Goal: Purchase product/service

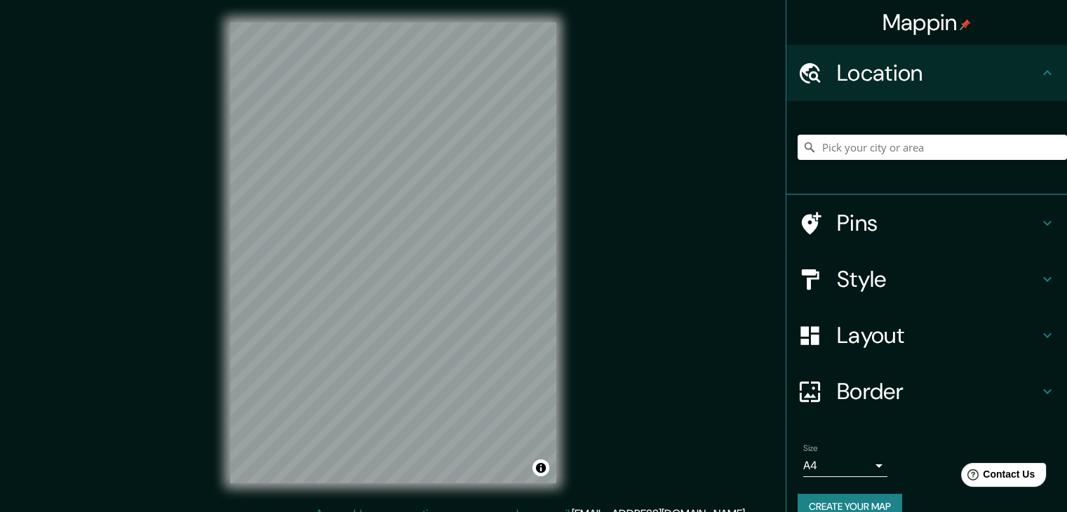
click at [659, 198] on div "Mappin Location Pins Style Layout Border Choose a border. Hint : you can make l…" at bounding box center [533, 264] width 1067 height 528
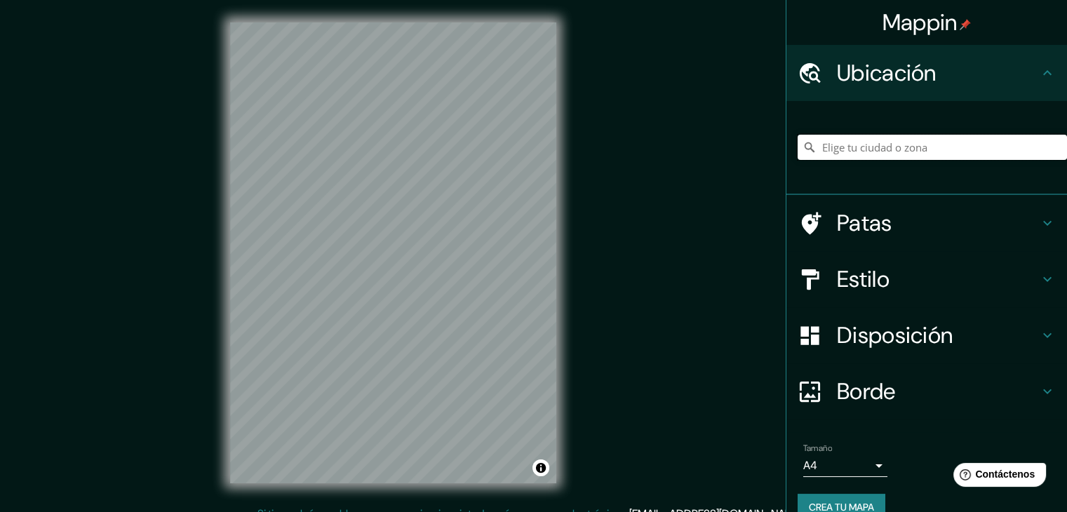
click at [891, 146] on input "Elige tu ciudad o zona" at bounding box center [931, 147] width 269 height 25
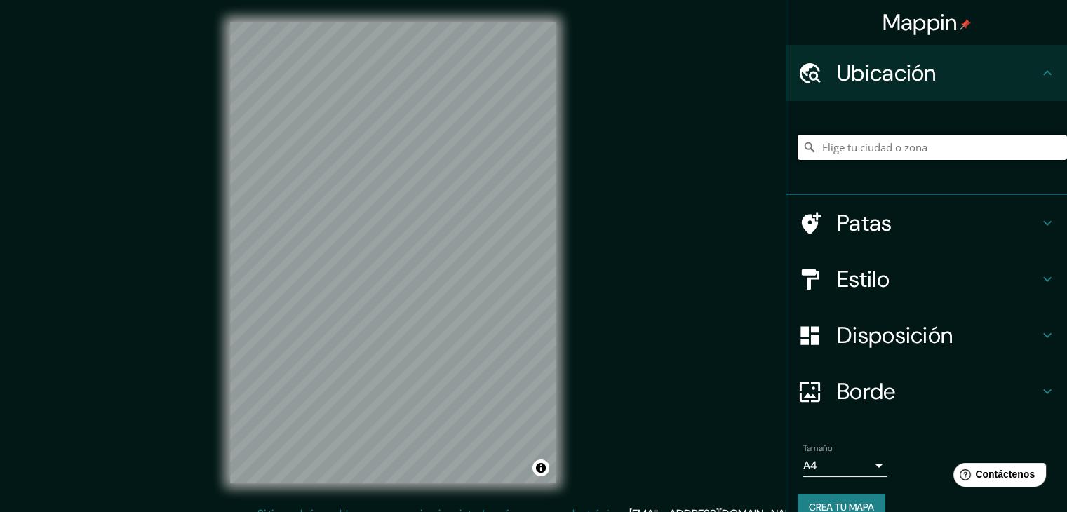
click at [891, 146] on input "Elige tu ciudad o zona" at bounding box center [931, 147] width 269 height 25
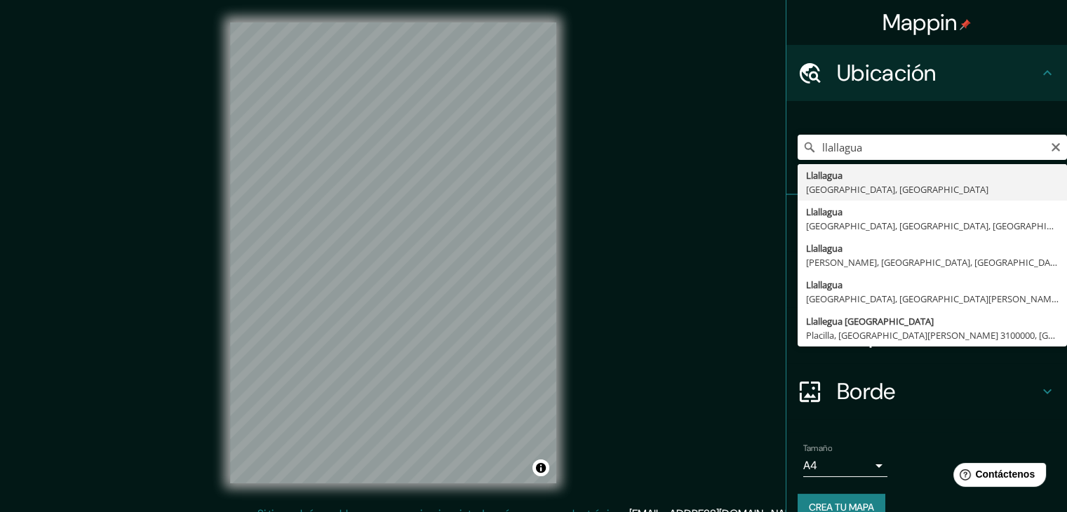
type input "Llallagua, [GEOGRAPHIC_DATA], [GEOGRAPHIC_DATA]"
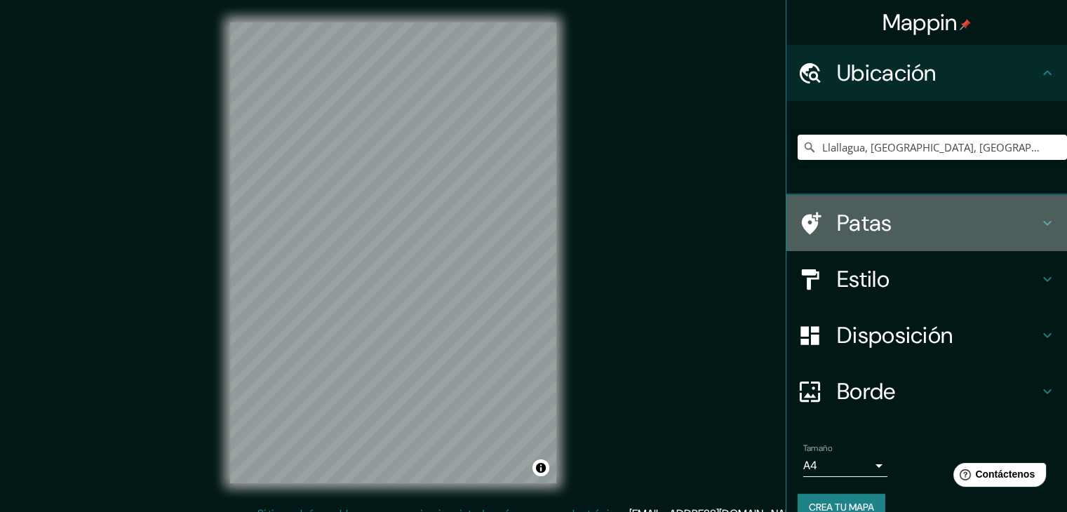
click at [915, 228] on h4 "Patas" at bounding box center [938, 223] width 202 height 28
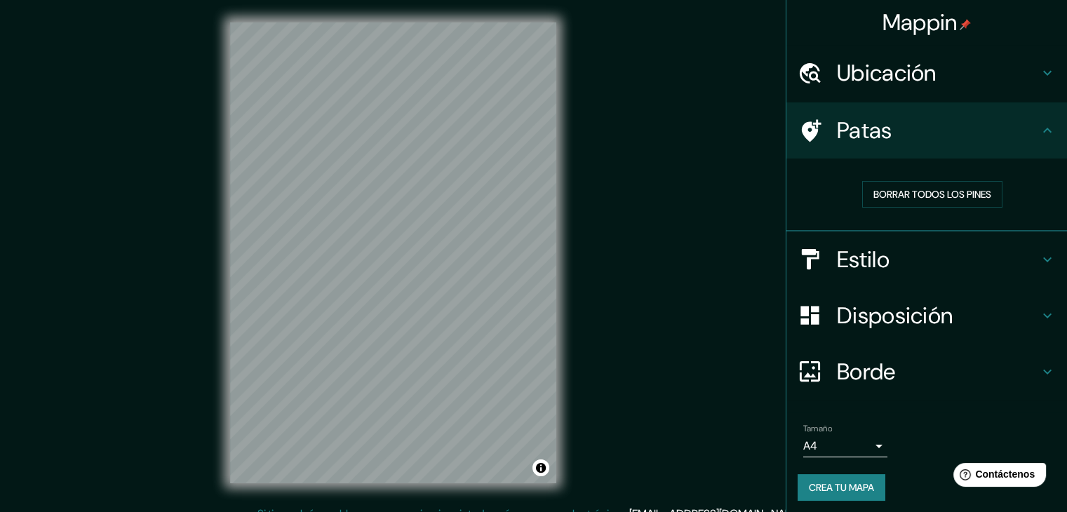
click at [926, 253] on h4 "Estilo" at bounding box center [938, 259] width 202 height 28
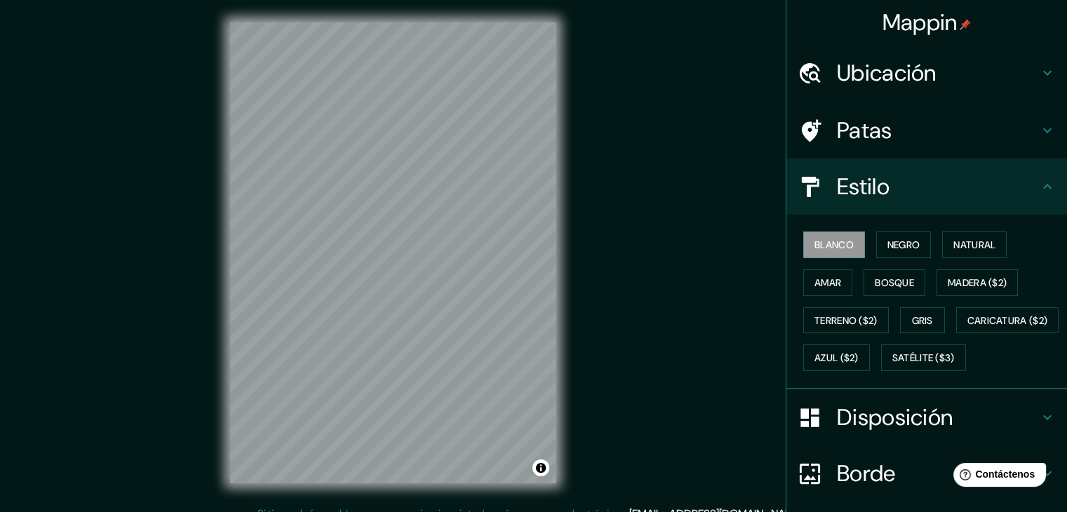
click at [897, 432] on font "Disposición" at bounding box center [895, 416] width 116 height 29
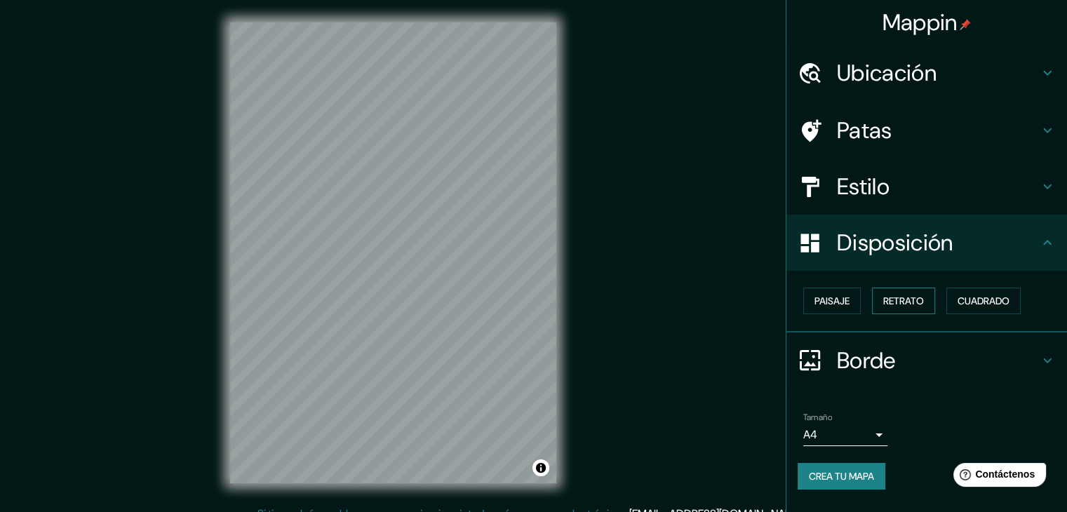
click at [909, 304] on font "Retrato" at bounding box center [903, 301] width 41 height 13
click at [841, 304] on font "Paisaje" at bounding box center [831, 301] width 35 height 13
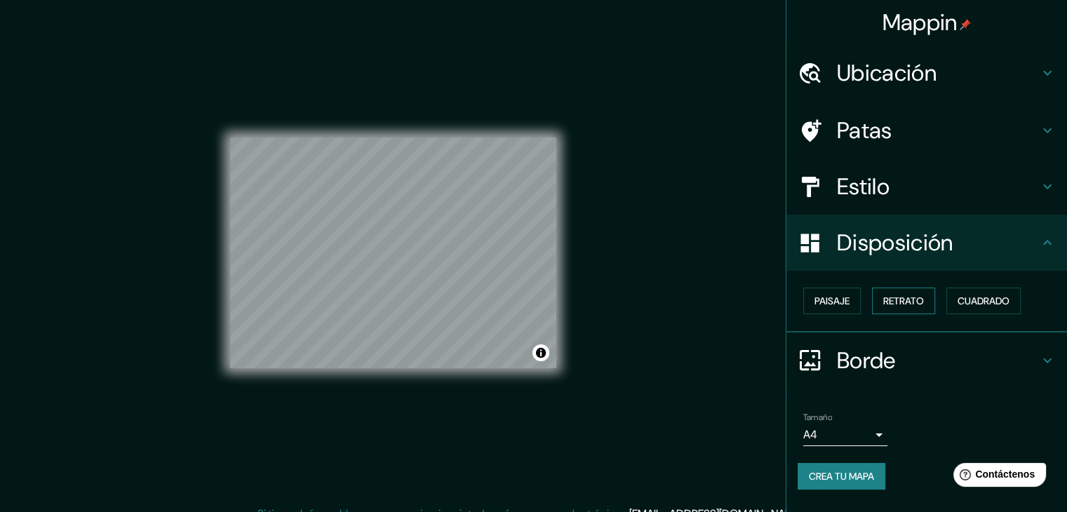
click at [886, 299] on font "Retrato" at bounding box center [903, 301] width 41 height 13
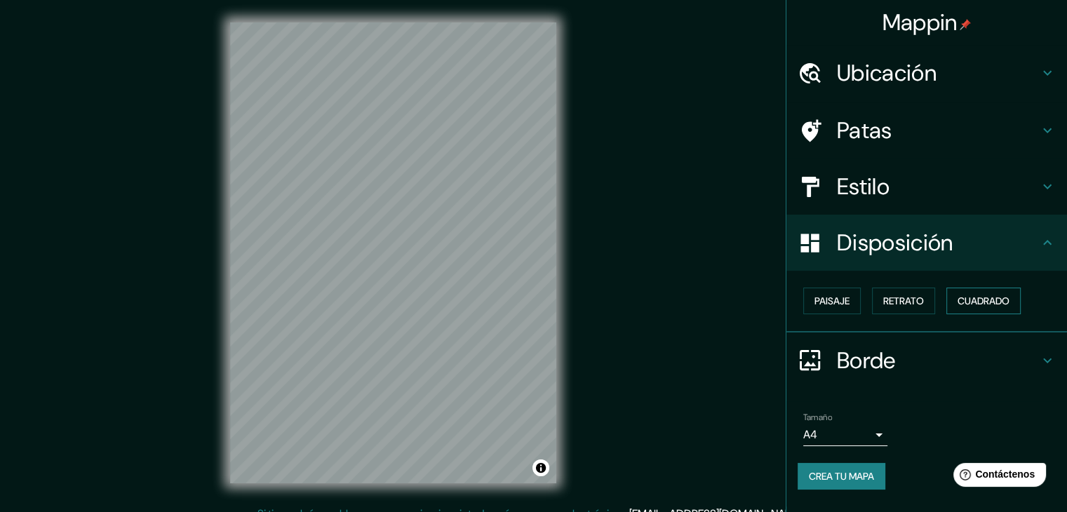
click at [982, 301] on font "Cuadrado" at bounding box center [983, 301] width 52 height 13
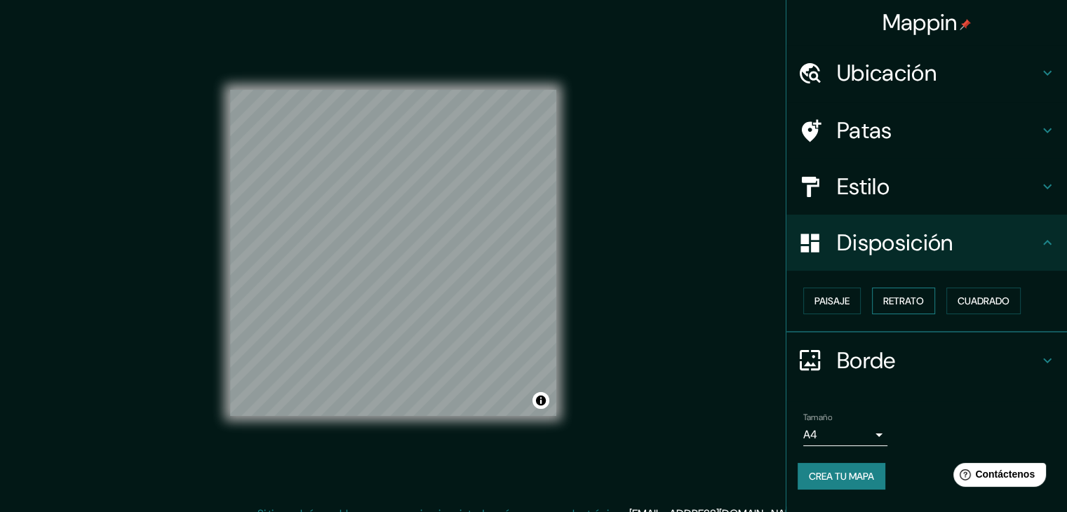
click at [895, 297] on font "Retrato" at bounding box center [903, 301] width 41 height 13
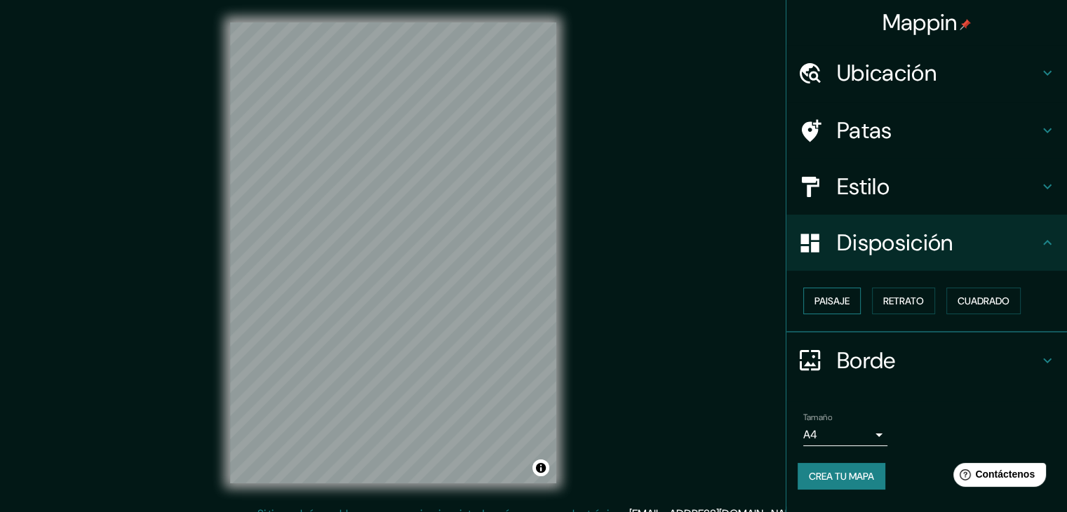
click at [853, 295] on button "Paisaje" at bounding box center [831, 300] width 57 height 27
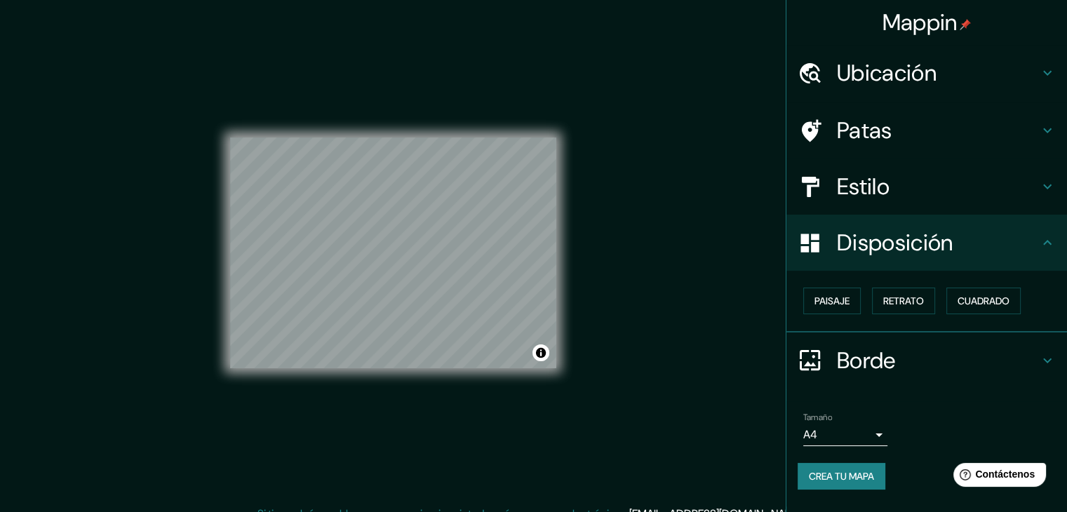
click at [589, 306] on div "Mappin Ubicación Llallagua, [GEOGRAPHIC_DATA], [GEOGRAPHIC_DATA] Patas Estilo D…" at bounding box center [533, 264] width 1067 height 528
click at [903, 186] on h4 "Estilo" at bounding box center [938, 186] width 202 height 28
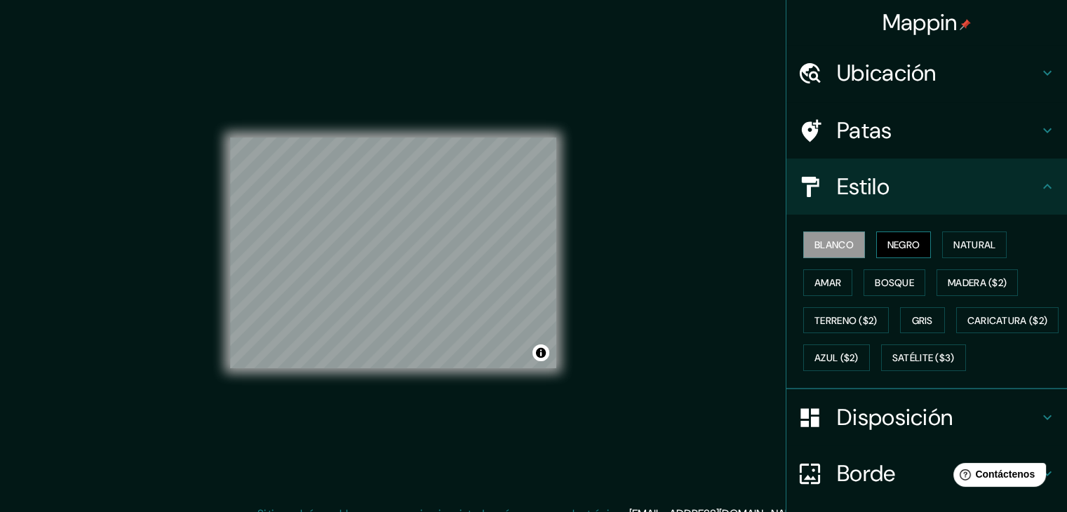
click at [890, 245] on font "Negro" at bounding box center [903, 244] width 33 height 13
click at [859, 308] on button "Terreno ($2)" at bounding box center [846, 320] width 86 height 27
click at [600, 284] on div "Mappin Ubicación Llallagua, Departamento de Potosí, Bolivia Patas Estilo Blanco…" at bounding box center [533, 264] width 1067 height 528
click at [908, 248] on font "Negro" at bounding box center [903, 244] width 33 height 13
drag, startPoint x: 561, startPoint y: 270, endPoint x: 562, endPoint y: 278, distance: 8.5
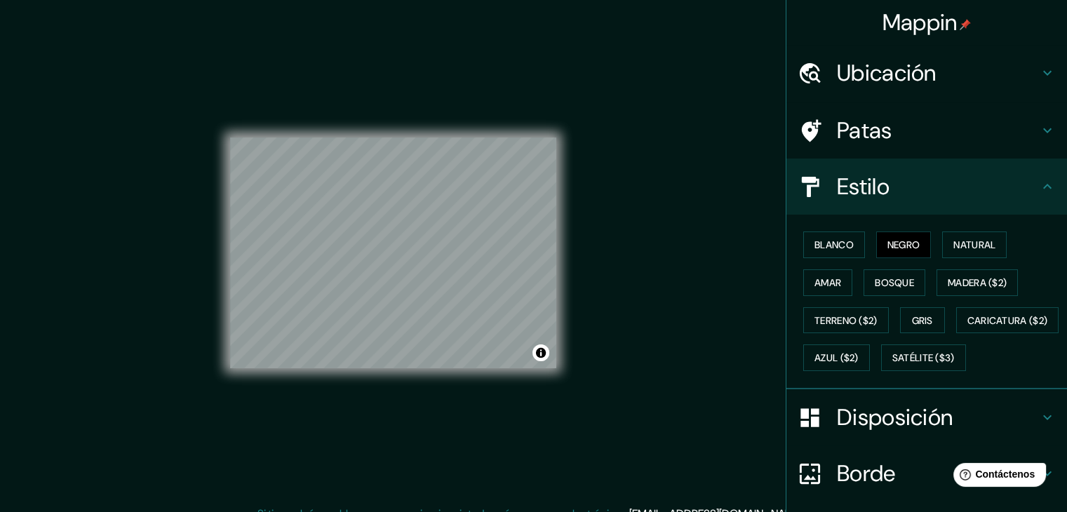
click at [562, 270] on div "© Mapbox © OpenStreetMap Improve this map" at bounding box center [393, 253] width 371 height 506
click at [558, 289] on div "© Mapbox © OpenStreetMap Improve this map" at bounding box center [393, 253] width 371 height 506
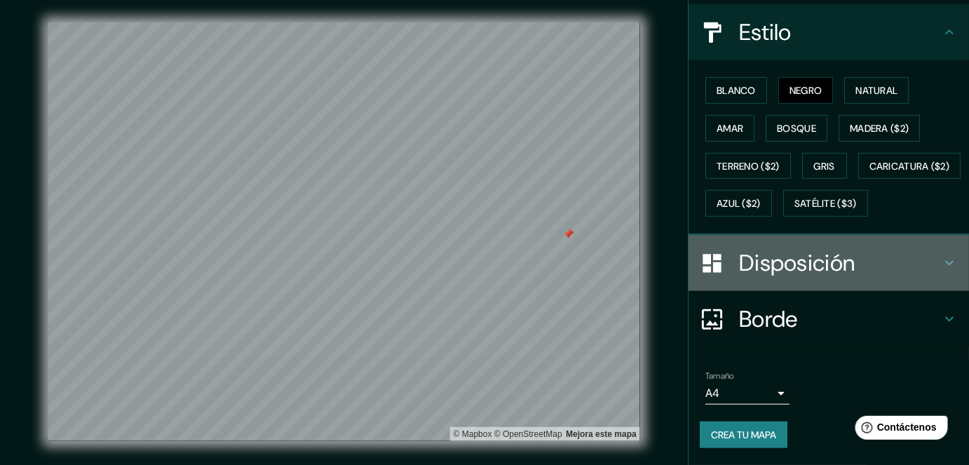
click at [801, 269] on font "Disposición" at bounding box center [797, 262] width 116 height 29
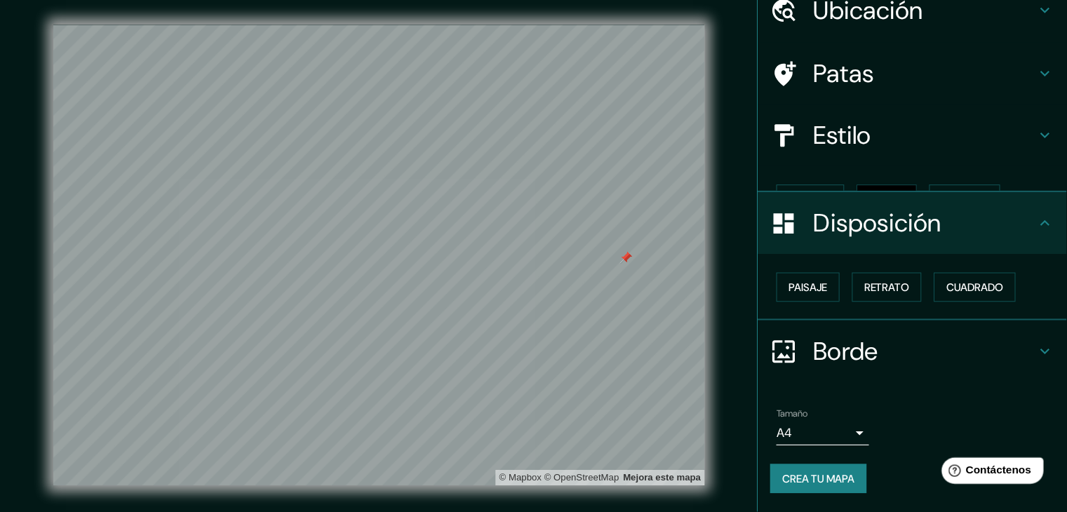
scroll to position [39, 0]
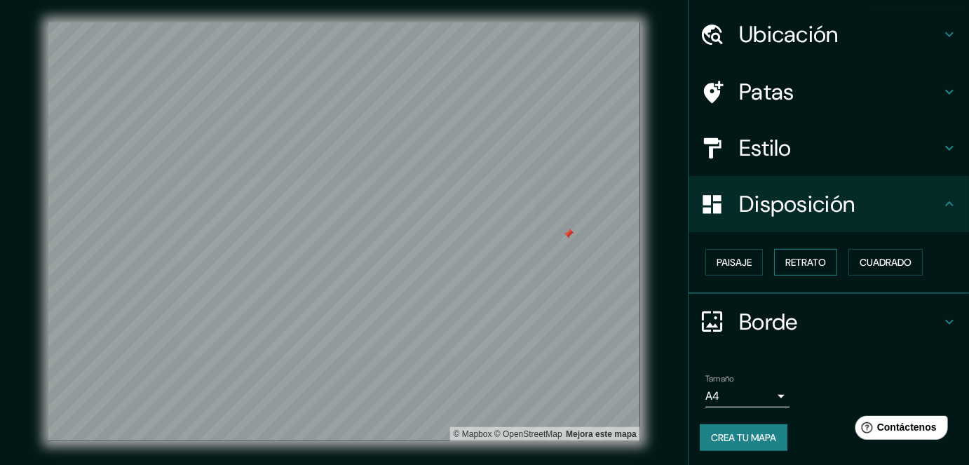
click at [810, 256] on font "Retrato" at bounding box center [805, 262] width 41 height 13
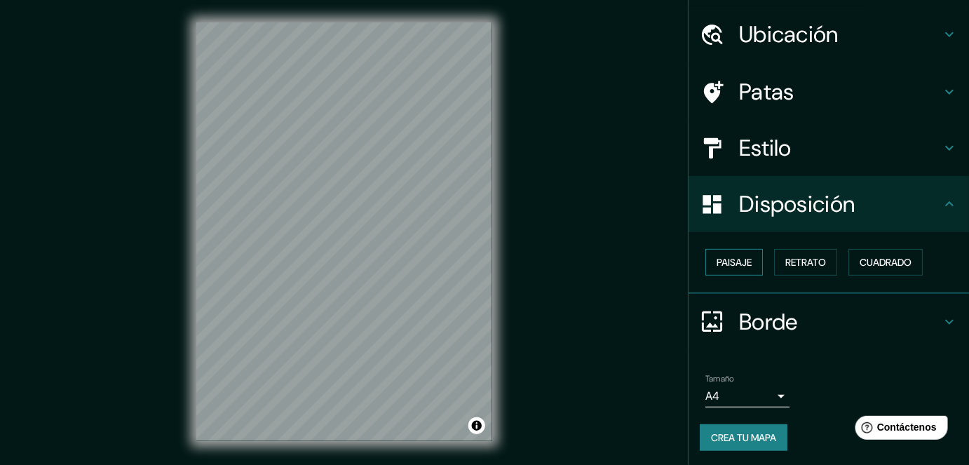
click at [724, 261] on font "Paisaje" at bounding box center [734, 262] width 35 height 13
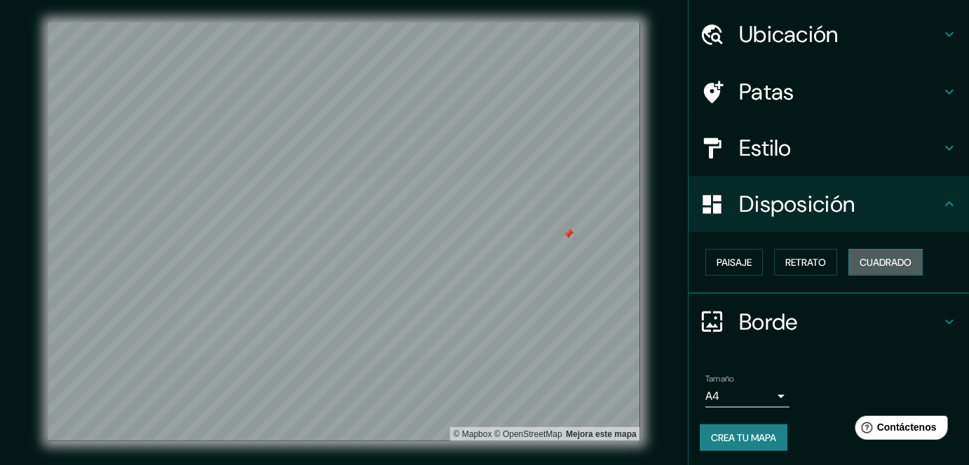
click at [860, 260] on font "Cuadrado" at bounding box center [886, 262] width 52 height 13
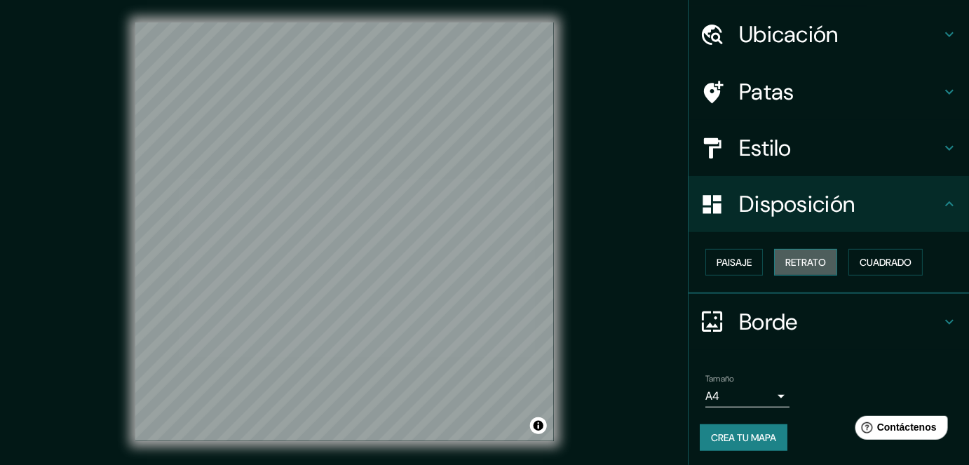
click at [809, 262] on font "Retrato" at bounding box center [805, 262] width 41 height 13
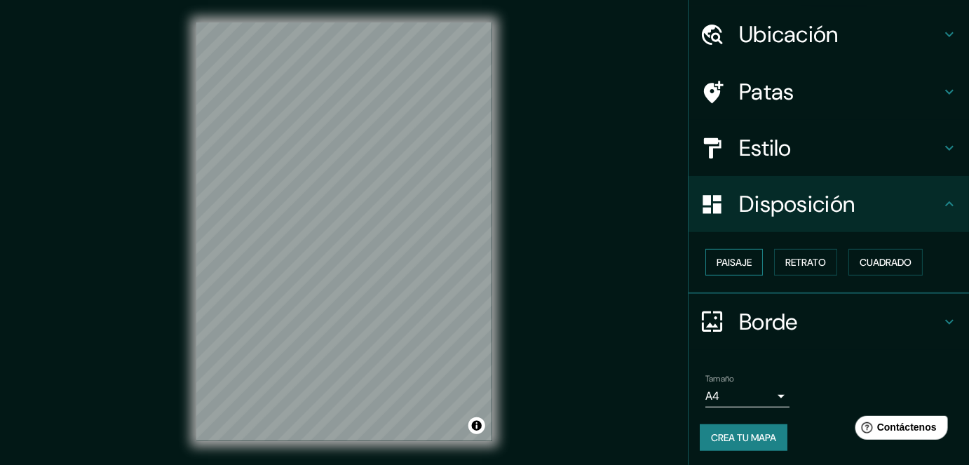
drag, startPoint x: 751, startPoint y: 266, endPoint x: 731, endPoint y: 264, distance: 20.4
click at [745, 265] on div "Paisaje Retrato Cuadrado" at bounding box center [834, 262] width 269 height 38
click at [731, 264] on font "Paisaje" at bounding box center [734, 262] width 35 height 13
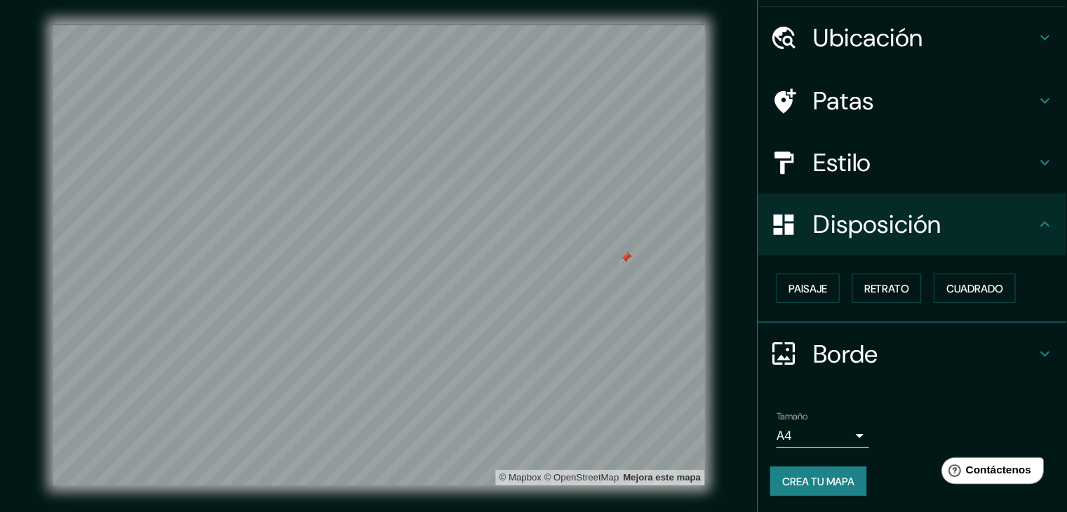
scroll to position [0, 0]
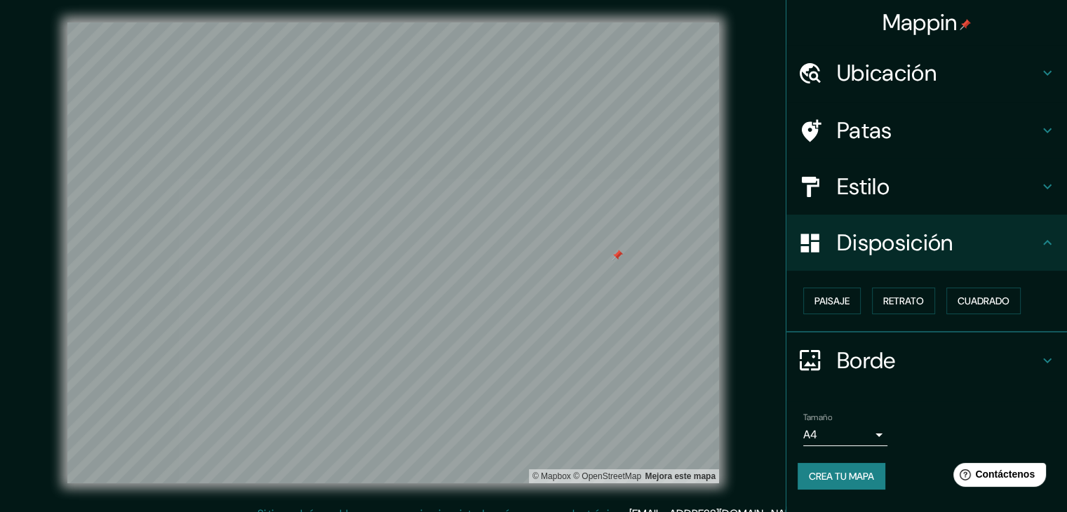
drag, startPoint x: 952, startPoint y: 1, endPoint x: 731, endPoint y: 208, distance: 303.1
click at [754, 205] on div "© Mapbox © OpenStreetMap Mejora este mapa" at bounding box center [393, 252] width 960 height 461
click at [883, 183] on font "Estilo" at bounding box center [863, 186] width 53 height 29
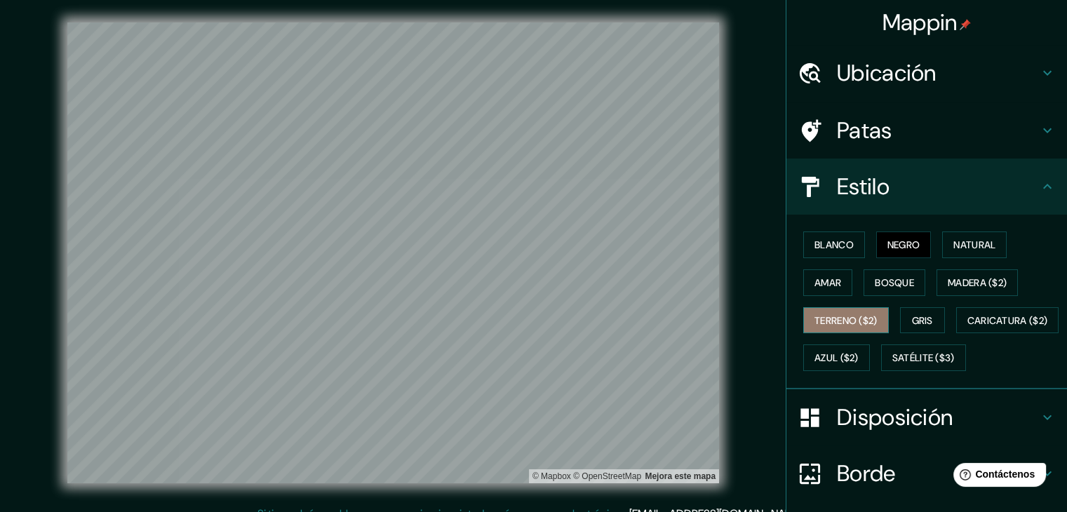
click at [865, 314] on font "Terreno ($2)" at bounding box center [845, 320] width 63 height 13
click at [976, 279] on font "Madera ($2)" at bounding box center [976, 282] width 59 height 13
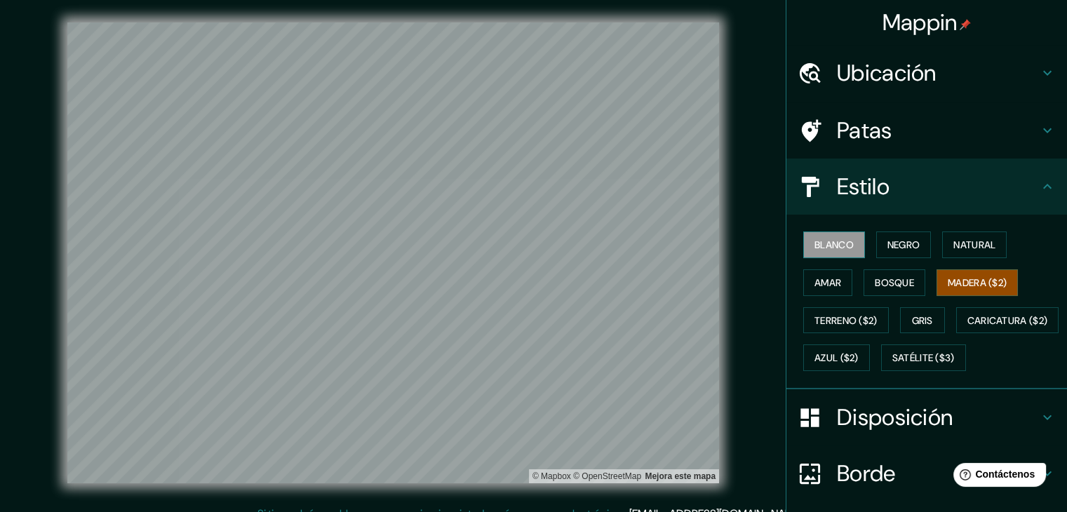
click at [819, 246] on font "Blanco" at bounding box center [833, 244] width 39 height 13
click at [911, 246] on font "Negro" at bounding box center [903, 244] width 33 height 13
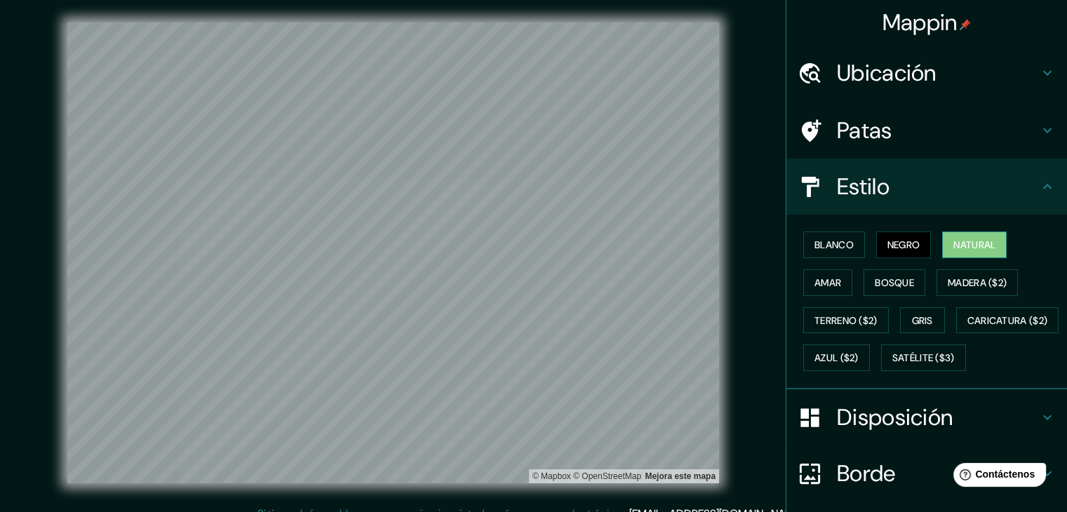
click at [942, 246] on button "Natural" at bounding box center [974, 244] width 65 height 27
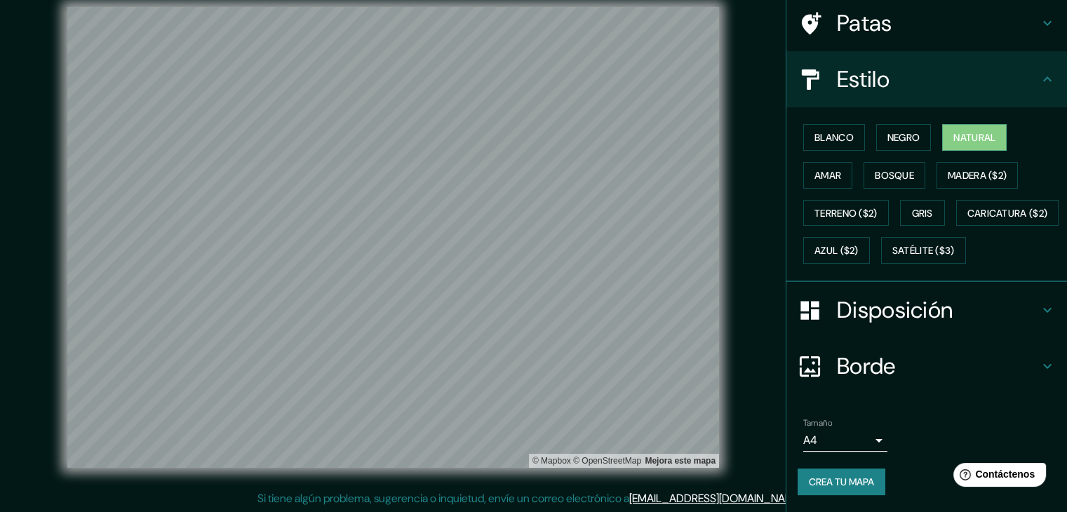
scroll to position [16, 0]
click at [867, 442] on body "Mappin Ubicación Llallagua, Departamento de Potosí, Bolivia Patas Estilo Blanco…" at bounding box center [533, 240] width 1067 height 512
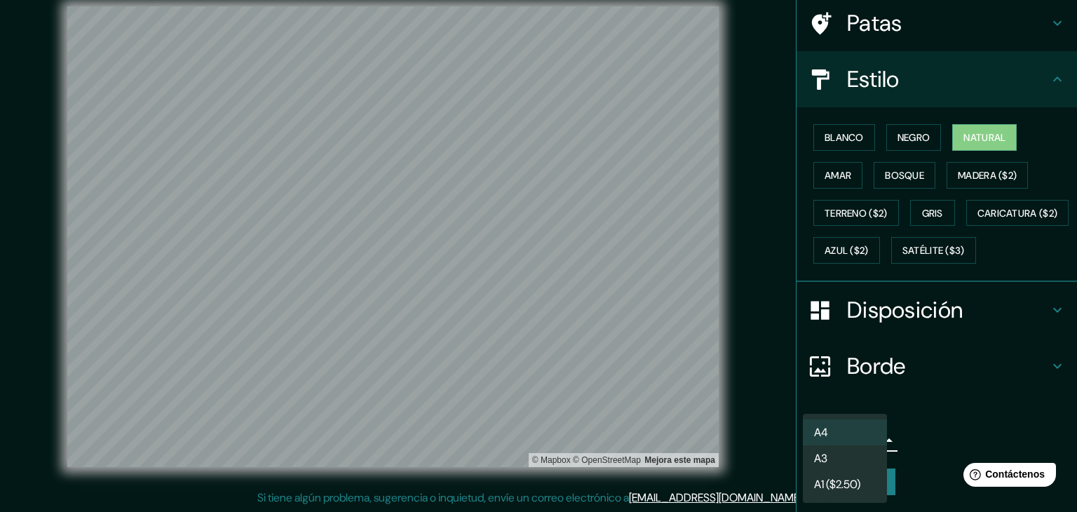
click at [938, 442] on div at bounding box center [538, 256] width 1077 height 512
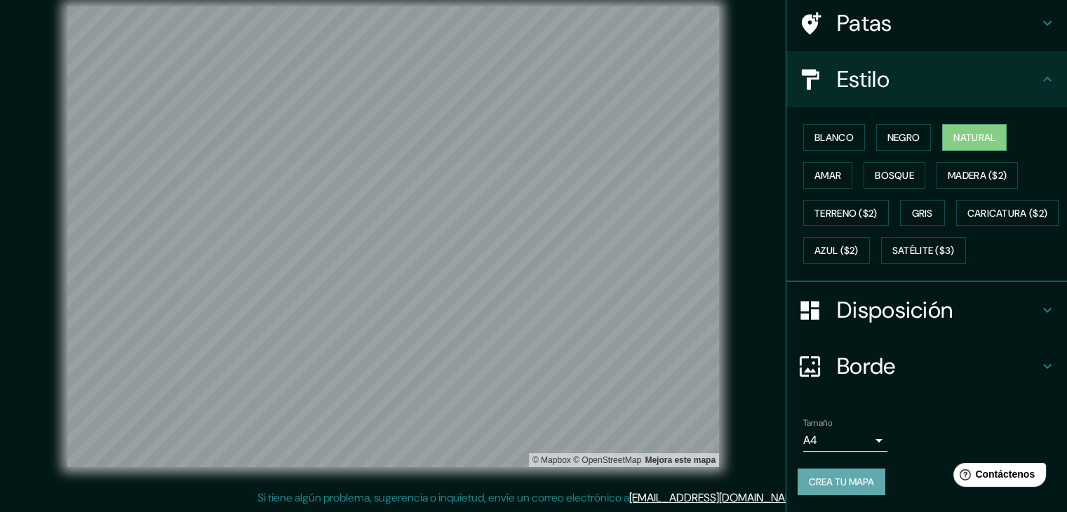
click at [836, 480] on font "Crea tu mapa" at bounding box center [840, 481] width 65 height 13
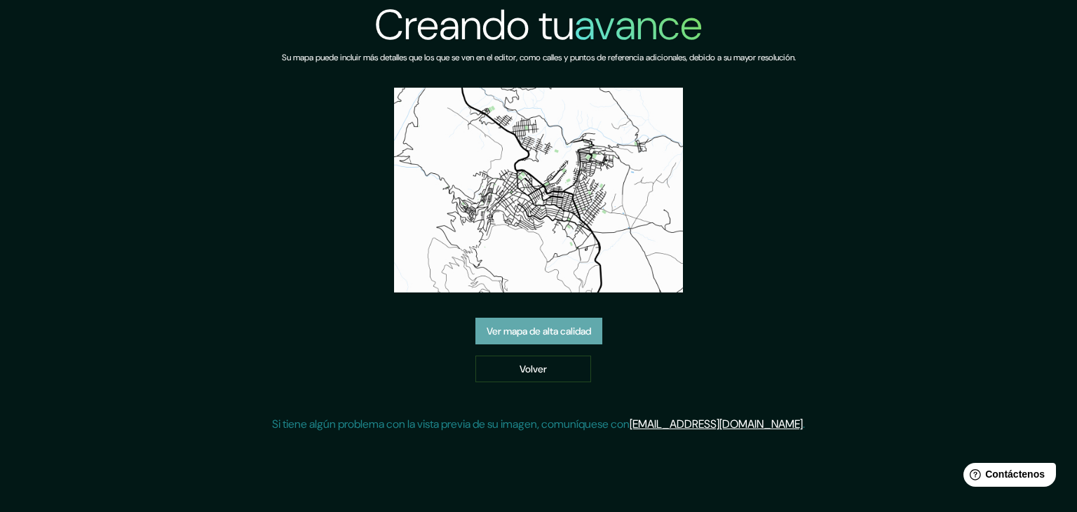
click at [543, 332] on font "Ver mapa de alta calidad" at bounding box center [539, 331] width 104 height 13
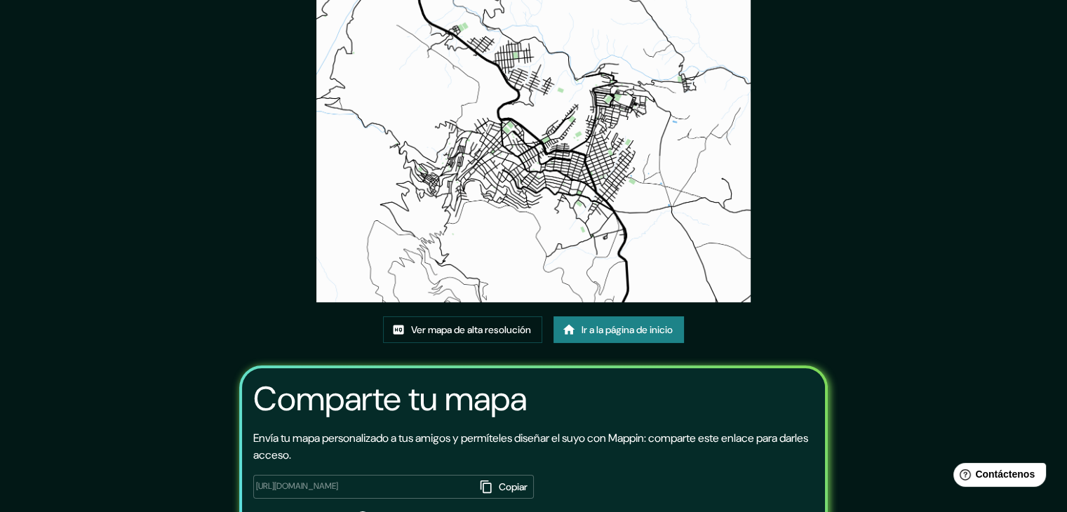
scroll to position [70, 0]
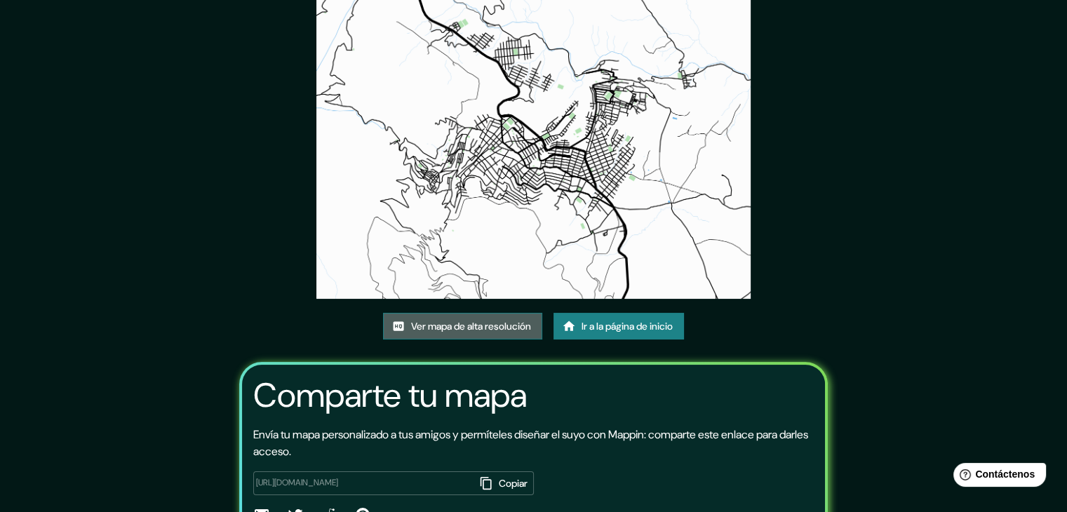
click at [440, 327] on font "Ver mapa de alta resolución" at bounding box center [471, 326] width 120 height 13
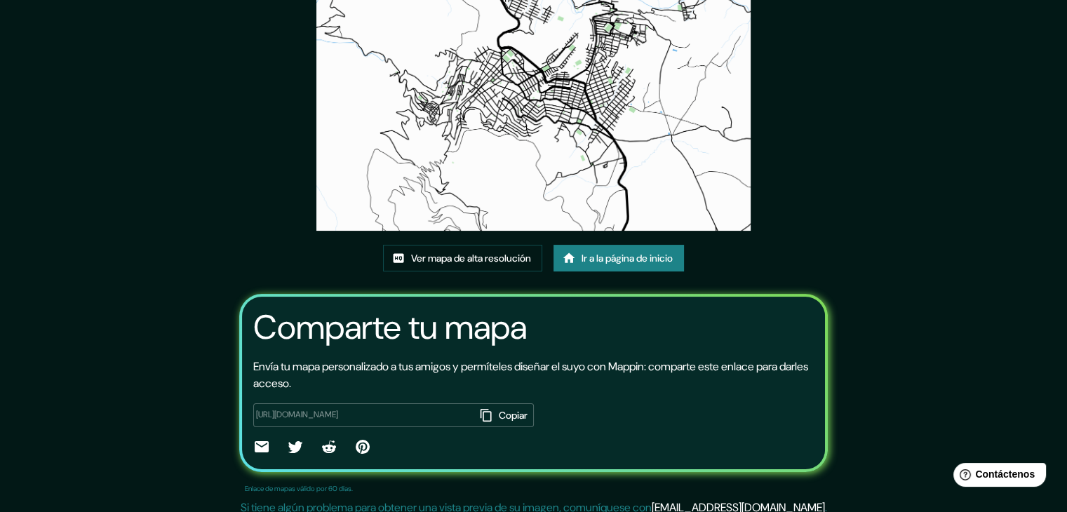
scroll to position [147, 0]
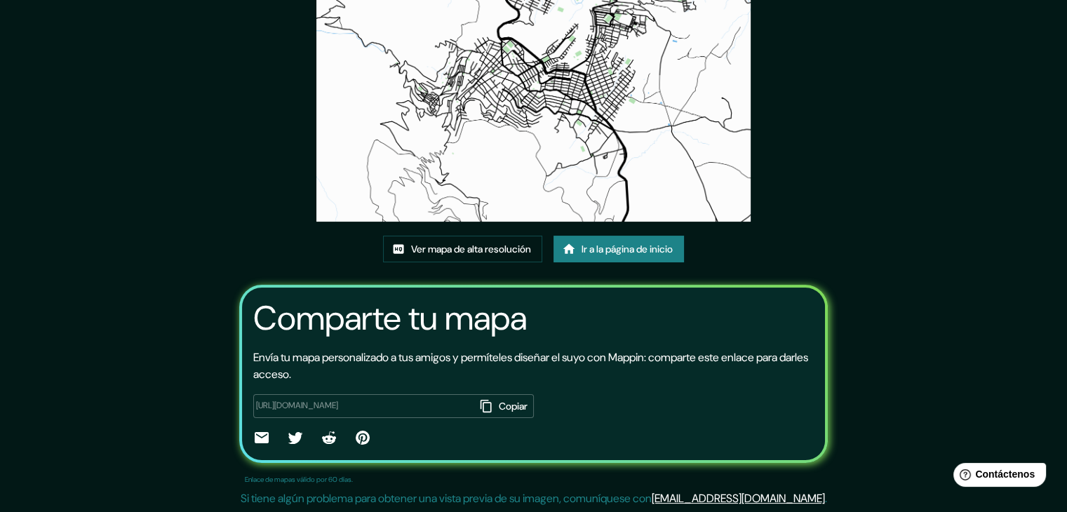
click at [599, 253] on font "Ir a la página de inicio" at bounding box center [626, 249] width 91 height 13
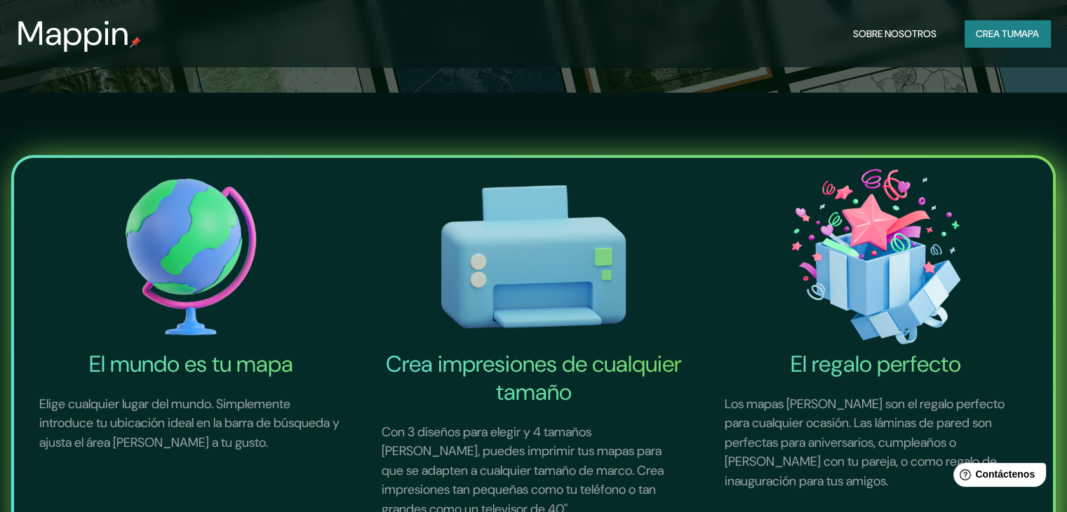
scroll to position [70, 0]
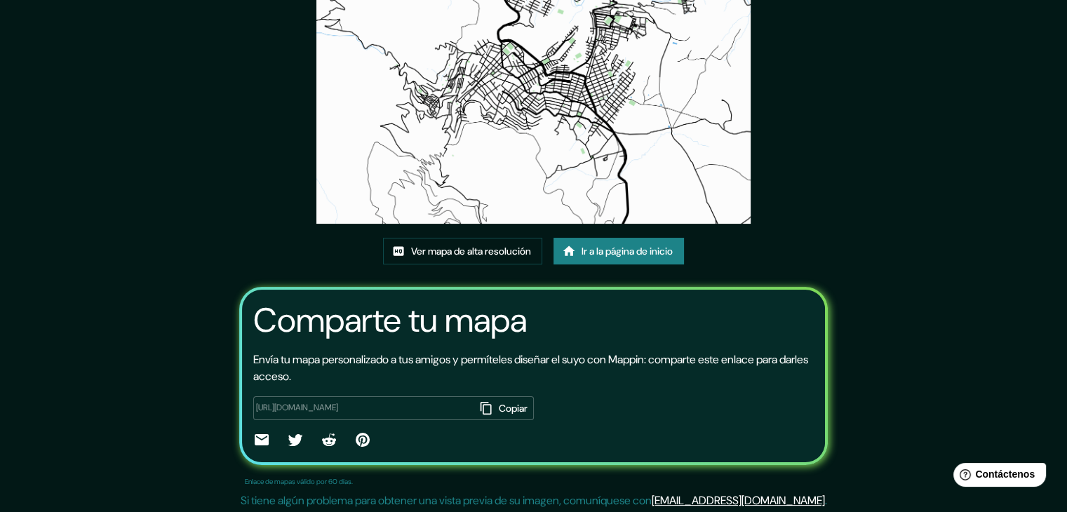
scroll to position [146, 0]
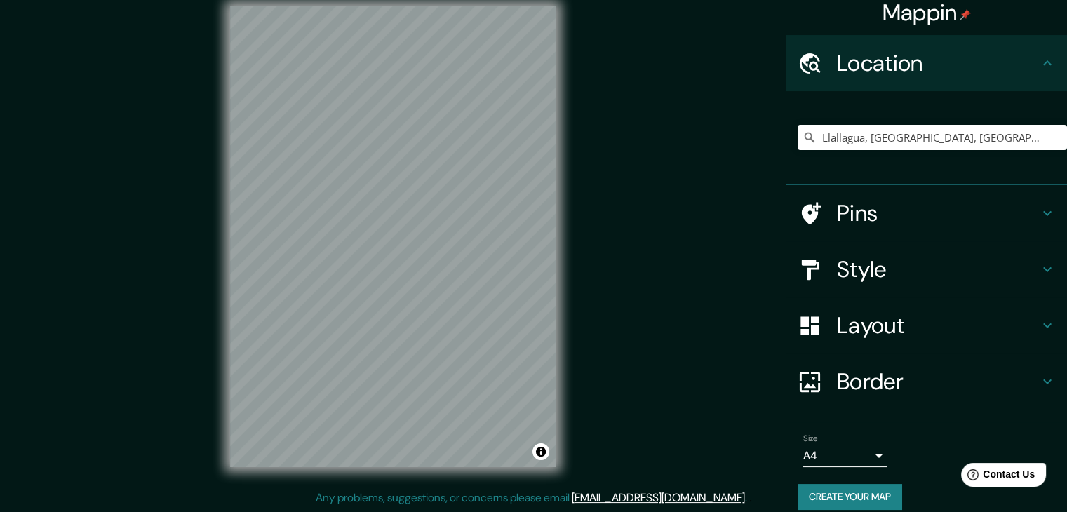
scroll to position [24, 0]
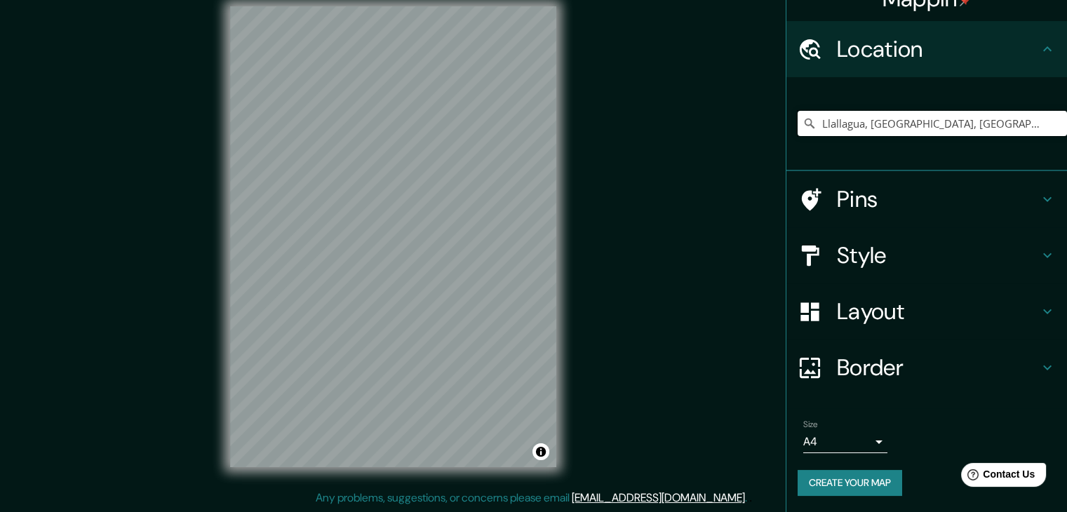
click at [918, 120] on input "Llallagua, [GEOGRAPHIC_DATA], [GEOGRAPHIC_DATA]" at bounding box center [931, 123] width 269 height 25
click at [1023, 126] on input "Llallagua, [GEOGRAPHIC_DATA], [GEOGRAPHIC_DATA]" at bounding box center [931, 123] width 269 height 25
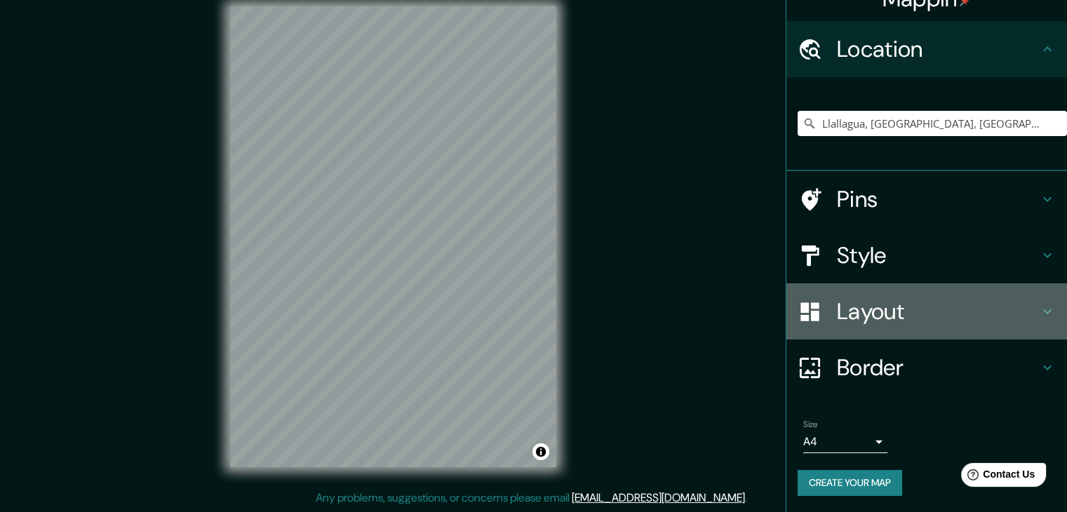
click at [885, 311] on h4 "Layout" at bounding box center [938, 311] width 202 height 28
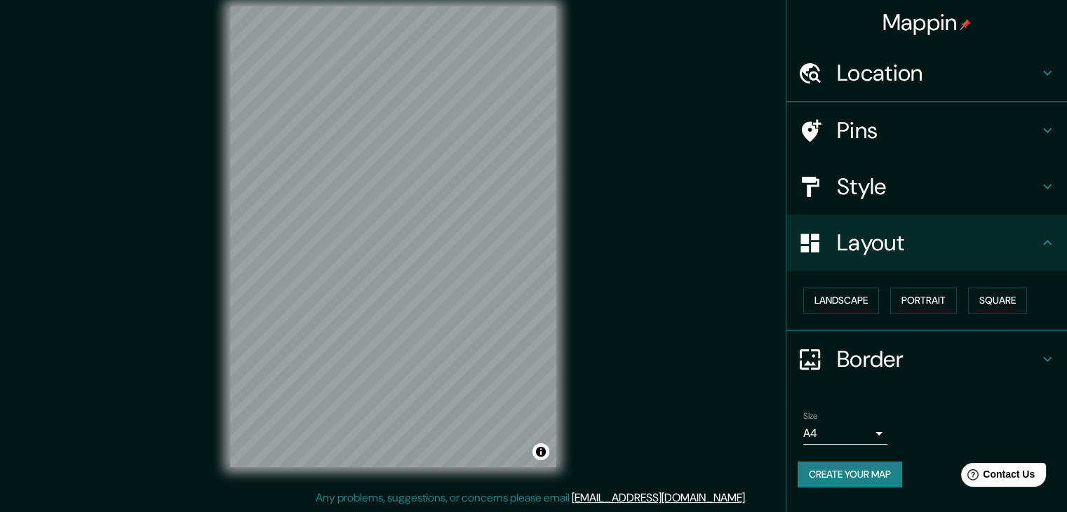
scroll to position [0, 0]
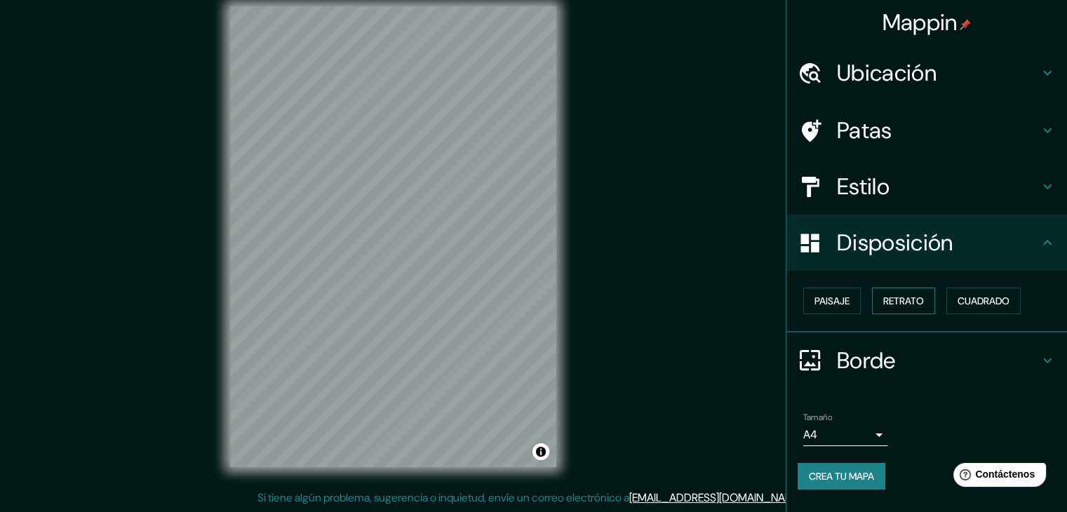
click at [896, 304] on font "Retrato" at bounding box center [903, 301] width 41 height 13
click at [848, 304] on font "Paisaje" at bounding box center [831, 301] width 35 height 13
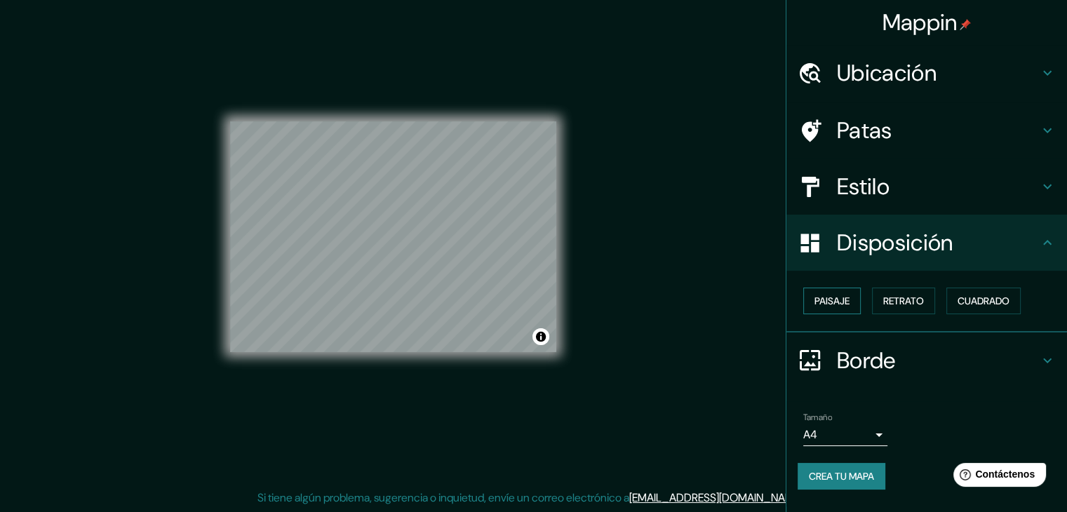
click at [848, 304] on font "Paisaje" at bounding box center [831, 301] width 35 height 13
click at [679, 303] on div "Mappin Ubicación Llallagua, [GEOGRAPHIC_DATA], [GEOGRAPHIC_DATA] Patas Estilo D…" at bounding box center [533, 248] width 1067 height 528
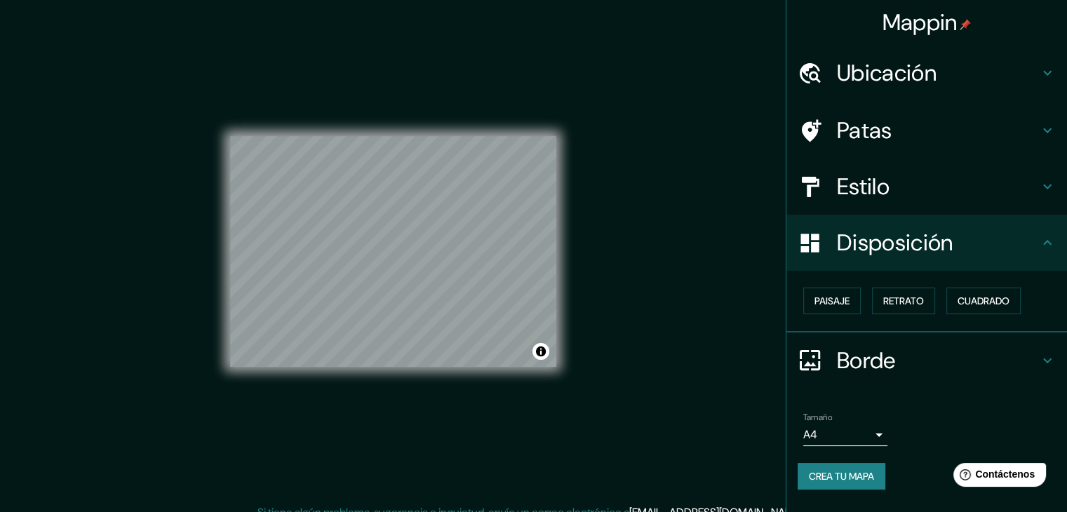
scroll to position [16, 0]
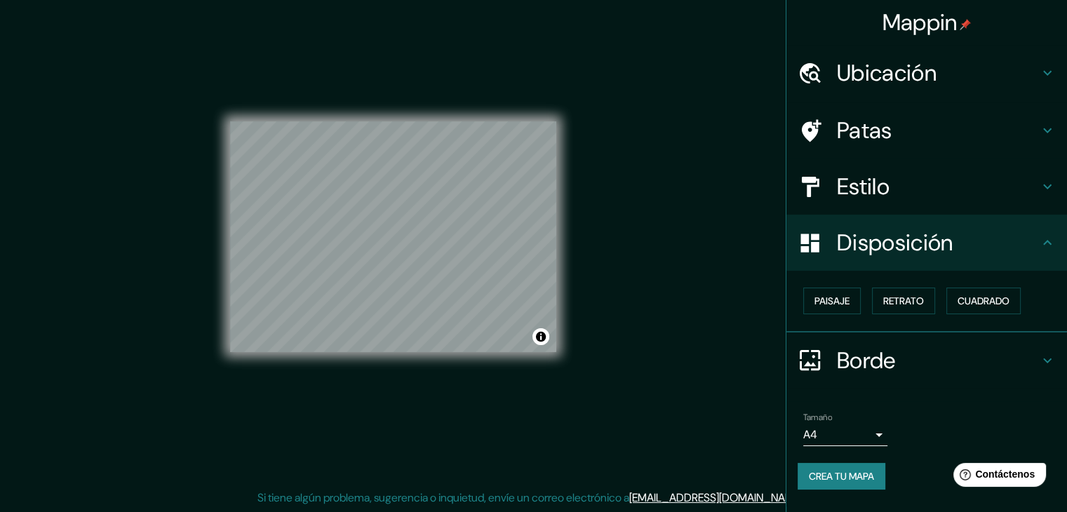
click at [1031, 360] on h4 "Borde" at bounding box center [938, 360] width 202 height 28
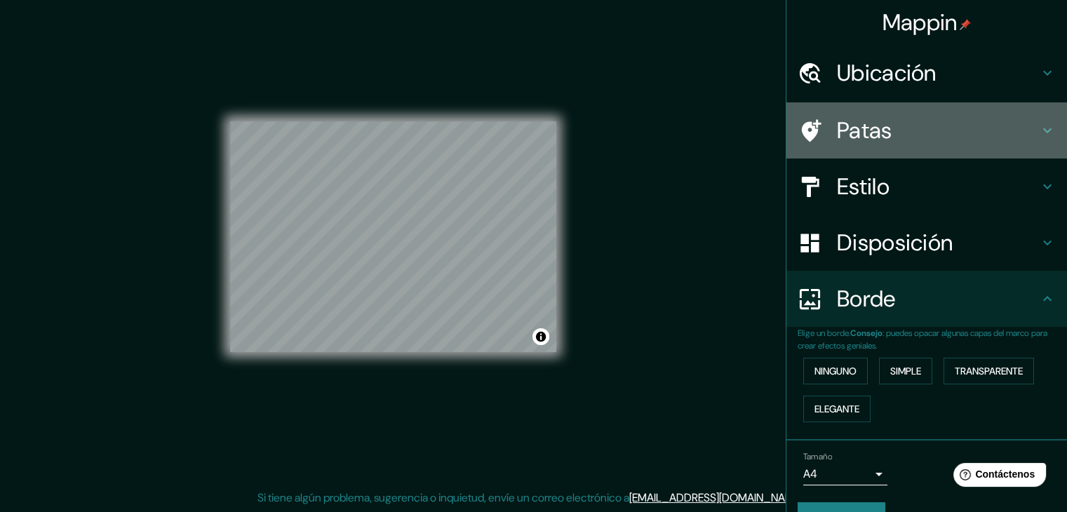
click at [878, 111] on div "Patas" at bounding box center [926, 130] width 280 height 56
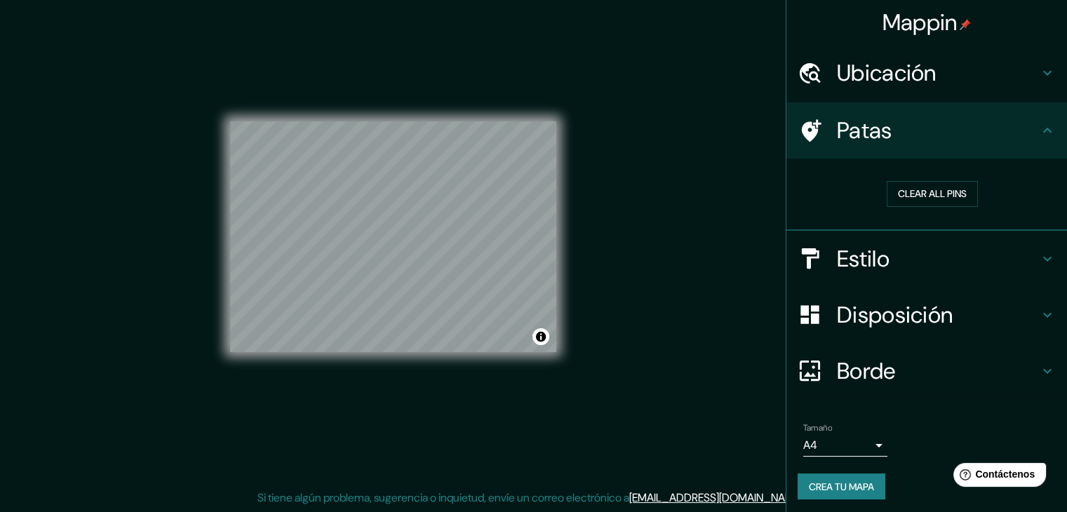
click at [864, 133] on font "Patas" at bounding box center [864, 130] width 55 height 29
click at [707, 203] on div "Mappin Ubicación Llallagua, [GEOGRAPHIC_DATA], [GEOGRAPHIC_DATA] Patas Clear al…" at bounding box center [533, 248] width 1067 height 528
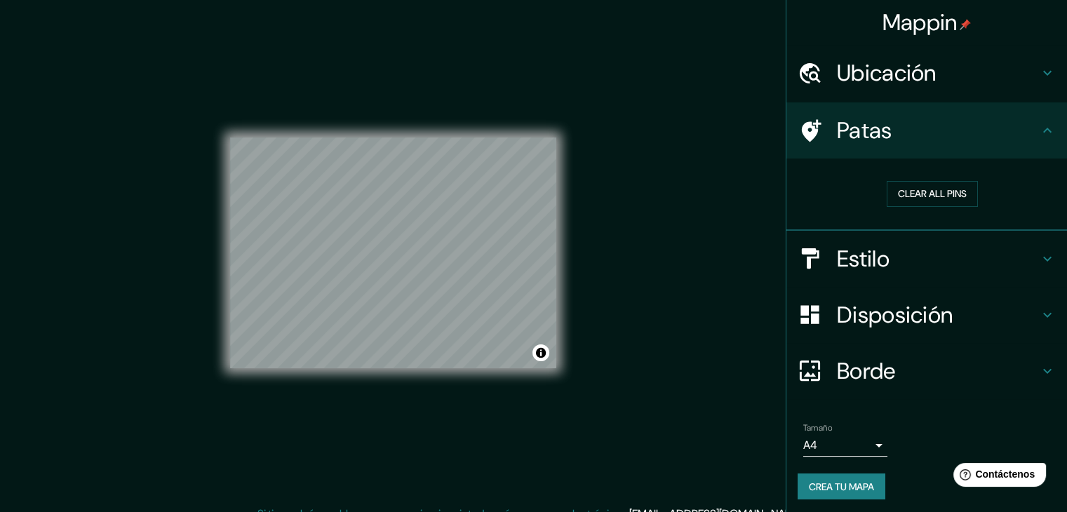
click at [891, 81] on font "Ubicación" at bounding box center [887, 72] width 100 height 29
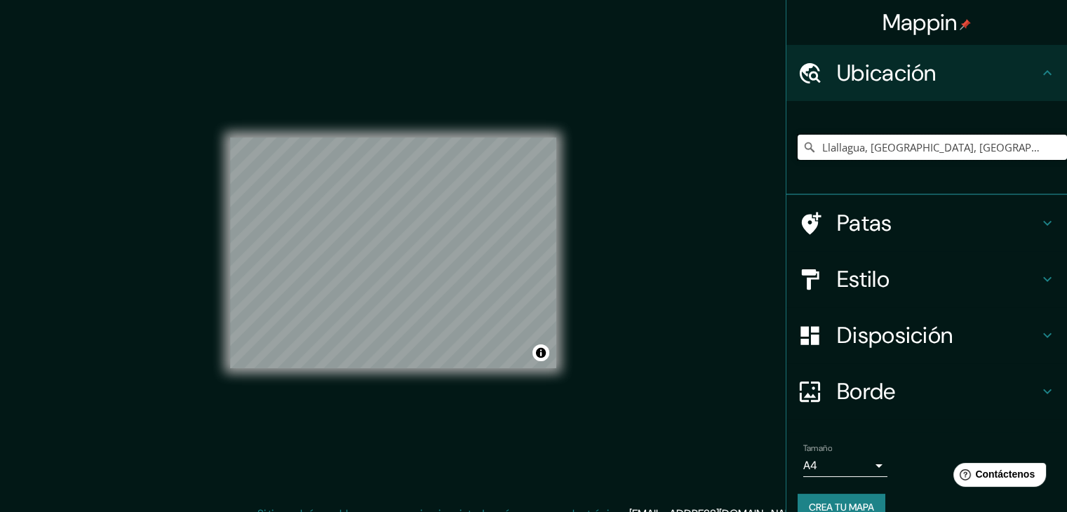
click at [936, 147] on input "Llallagua, [GEOGRAPHIC_DATA], [GEOGRAPHIC_DATA]" at bounding box center [931, 147] width 269 height 25
click at [1025, 151] on input "Llallagua, [GEOGRAPHIC_DATA], [GEOGRAPHIC_DATA]" at bounding box center [931, 147] width 269 height 25
drag, startPoint x: 1025, startPoint y: 151, endPoint x: 982, endPoint y: 158, distance: 43.2
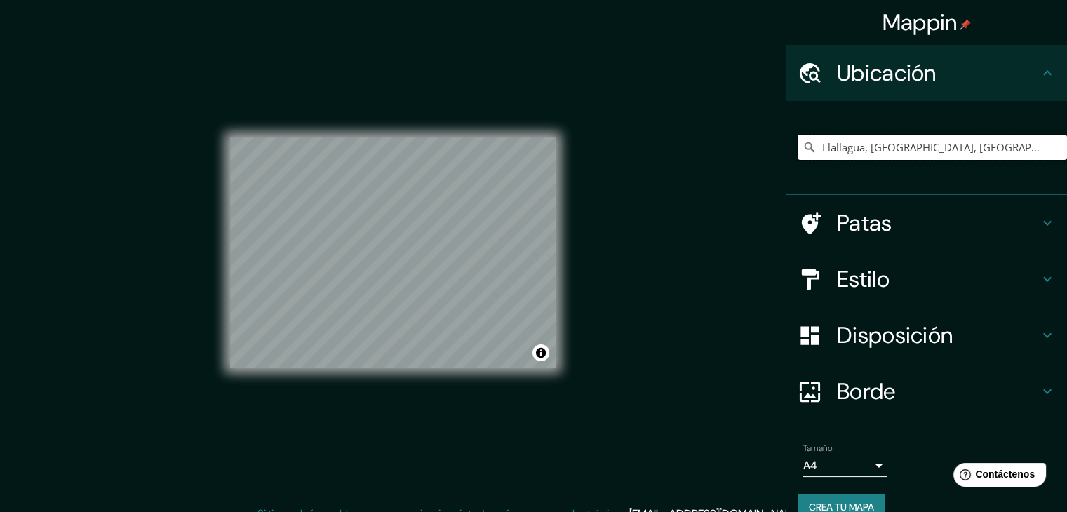
click at [982, 158] on input "Llallagua, [GEOGRAPHIC_DATA], [GEOGRAPHIC_DATA]" at bounding box center [931, 147] width 269 height 25
click at [987, 154] on input "Llallagua, [GEOGRAPHIC_DATA], [GEOGRAPHIC_DATA]" at bounding box center [931, 147] width 269 height 25
drag, startPoint x: 987, startPoint y: 154, endPoint x: 1022, endPoint y: 144, distance: 36.4
click at [1022, 144] on input "Llallagua, [GEOGRAPHIC_DATA], [GEOGRAPHIC_DATA]" at bounding box center [931, 147] width 269 height 25
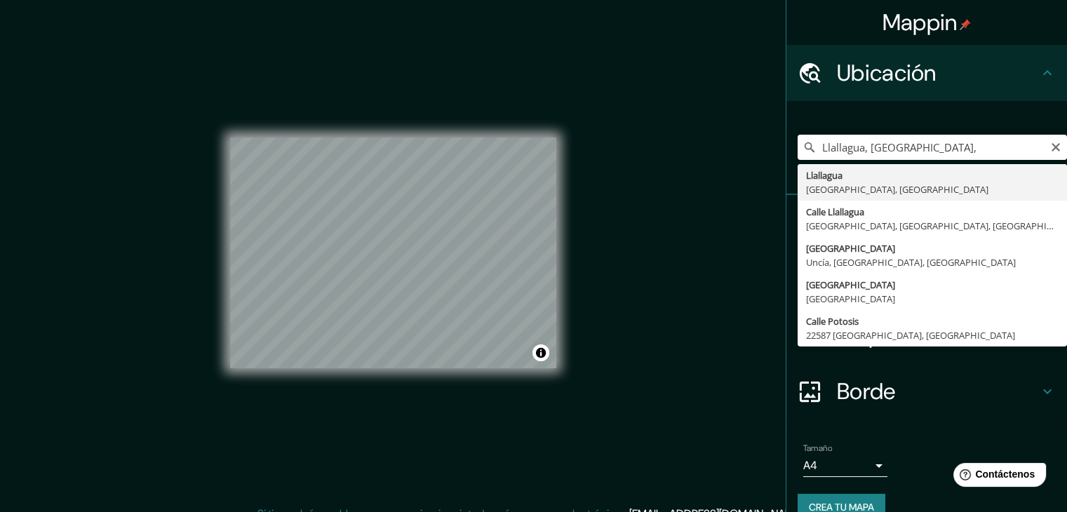
type input "Llallagua, [GEOGRAPHIC_DATA], [GEOGRAPHIC_DATA]"
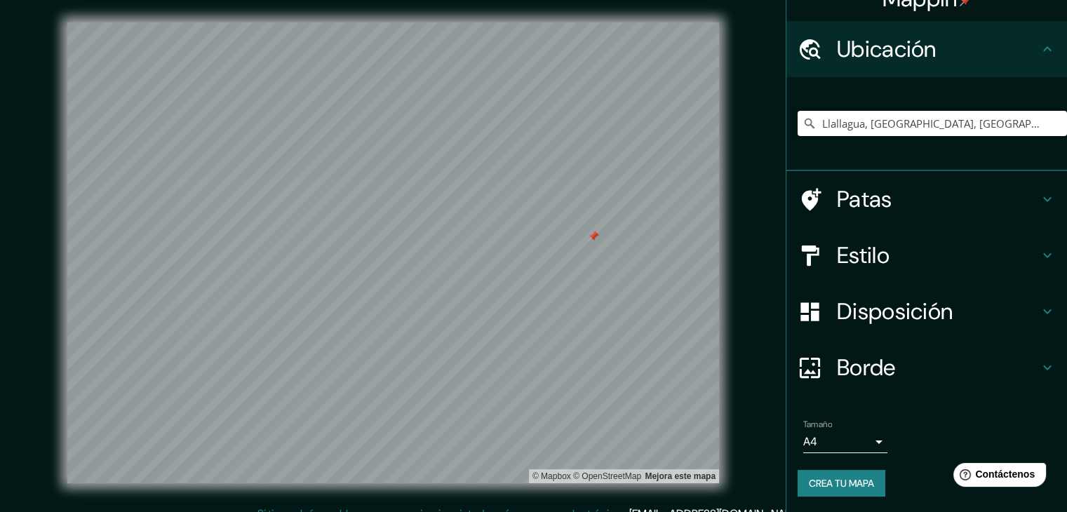
scroll to position [25, 0]
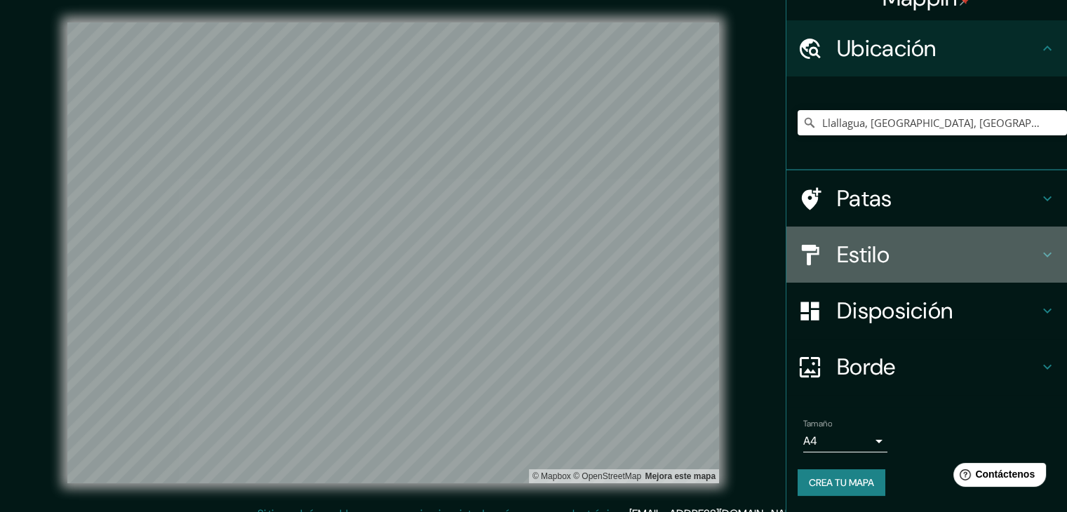
click at [875, 255] on font "Estilo" at bounding box center [863, 254] width 53 height 29
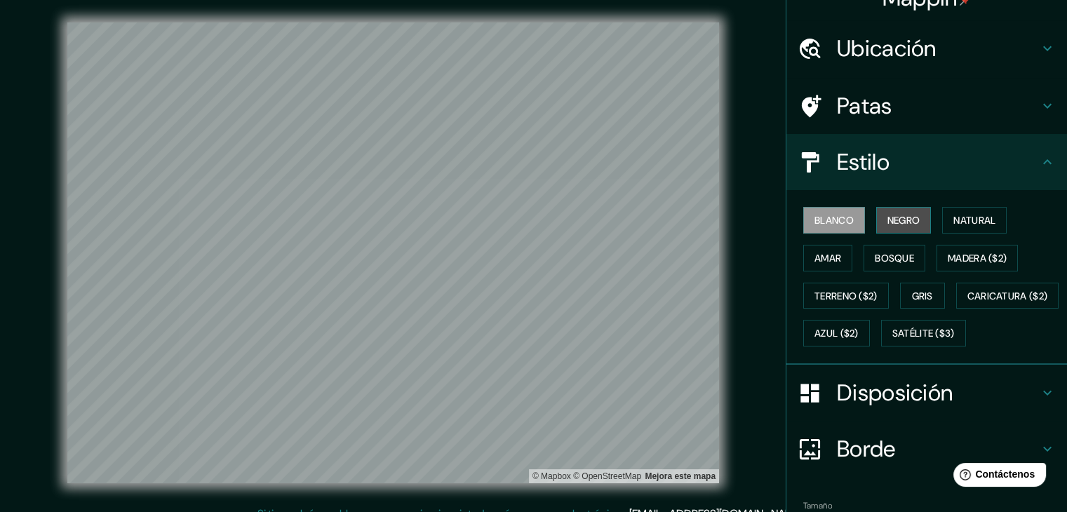
click at [887, 222] on font "Negro" at bounding box center [903, 220] width 33 height 13
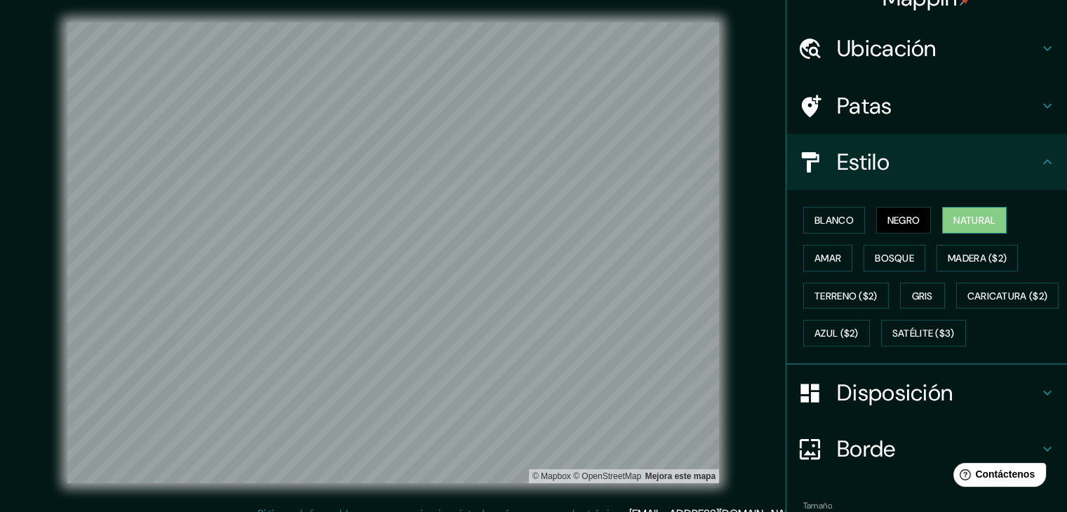
click at [960, 219] on font "Natural" at bounding box center [974, 220] width 42 height 13
click at [898, 252] on font "Bosque" at bounding box center [893, 258] width 39 height 13
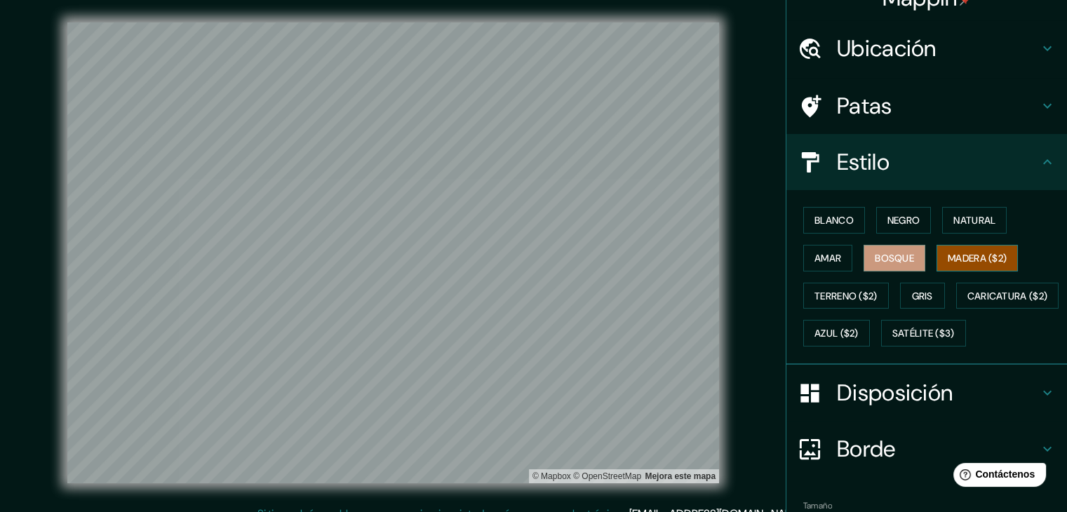
click at [953, 262] on font "Madera ($2)" at bounding box center [976, 258] width 59 height 13
click at [830, 292] on font "Terreno ($2)" at bounding box center [845, 296] width 63 height 13
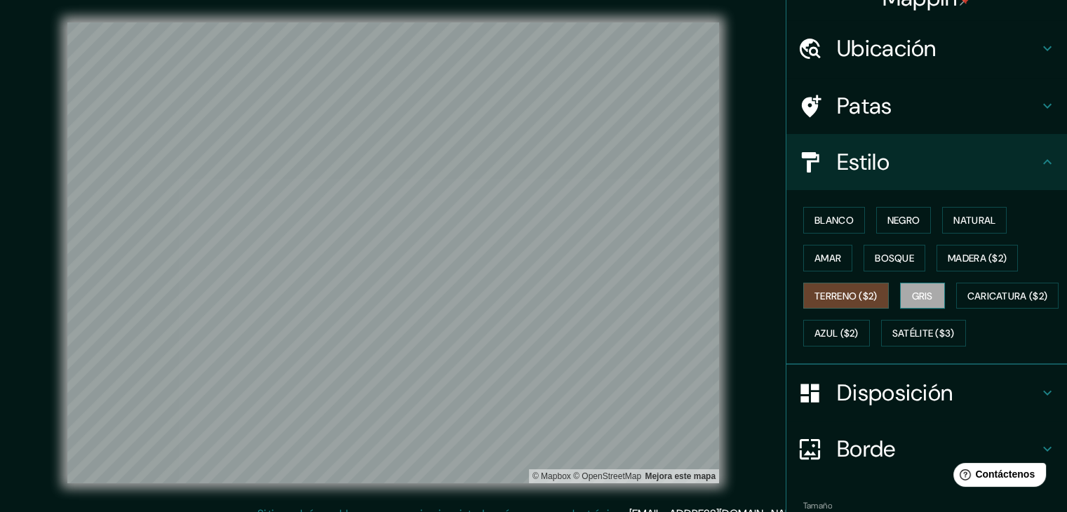
click at [900, 295] on button "Gris" at bounding box center [922, 296] width 45 height 27
click at [967, 302] on font "Caricatura ($2)" at bounding box center [1007, 296] width 81 height 13
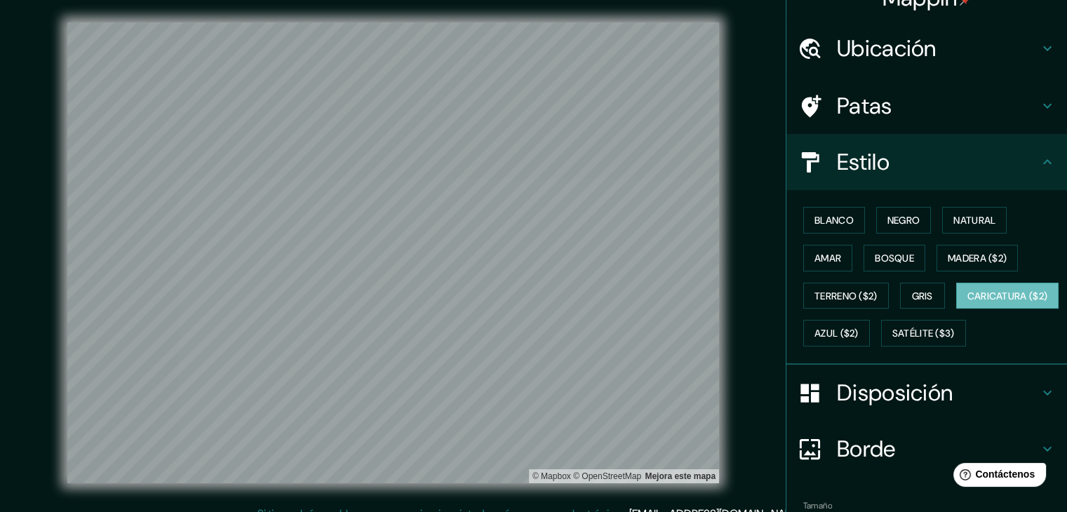
click at [887, 298] on div "Blanco Negro Natural [PERSON_NAME] ($2) Terreno ($2) Gris Caricatura ($2) Azul …" at bounding box center [931, 276] width 269 height 151
click at [891, 297] on div "Blanco Negro Natural [PERSON_NAME] ($2) Terreno ($2) Gris Caricatura ($2) Azul …" at bounding box center [931, 276] width 269 height 151
click at [858, 330] on font "Azul ($2)" at bounding box center [836, 333] width 44 height 13
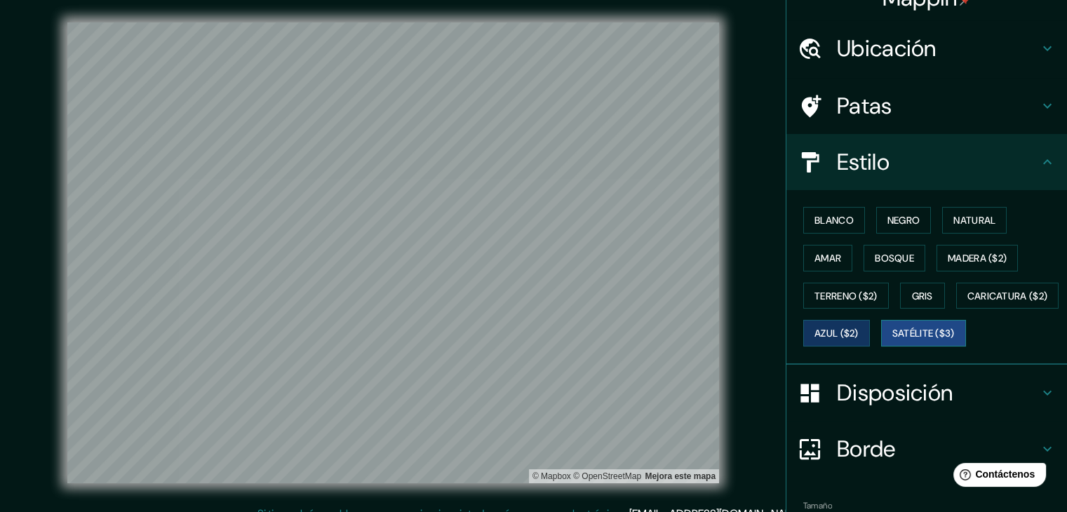
click at [892, 342] on font "Satélite ($3)" at bounding box center [923, 333] width 62 height 18
click at [900, 290] on button "Gris" at bounding box center [922, 296] width 45 height 27
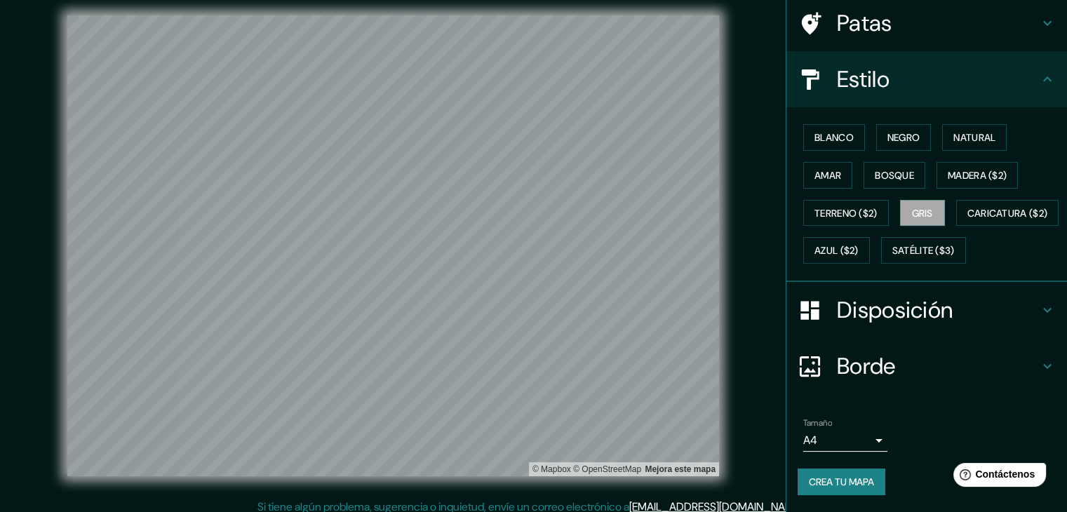
scroll to position [16, 0]
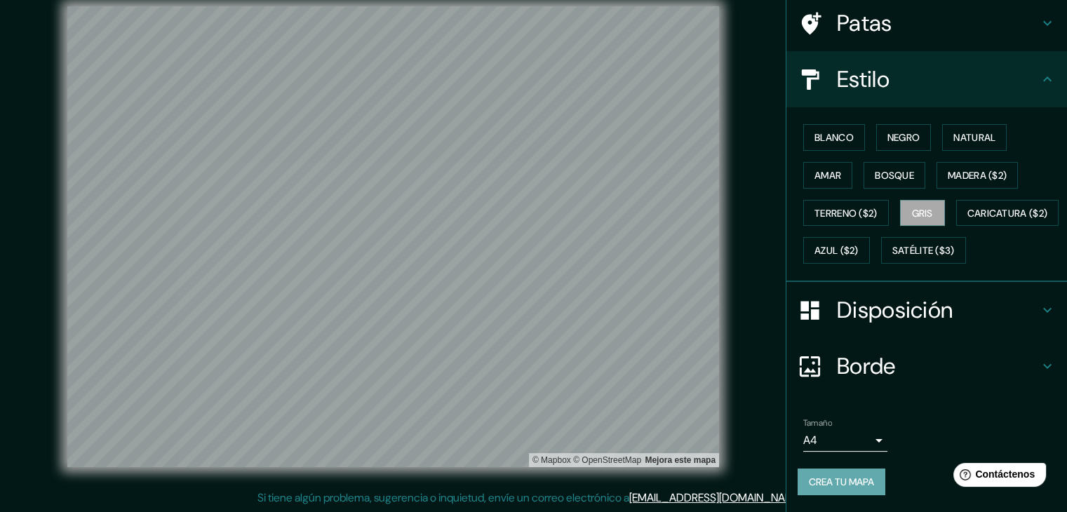
click at [821, 483] on font "Crea tu mapa" at bounding box center [840, 481] width 65 height 13
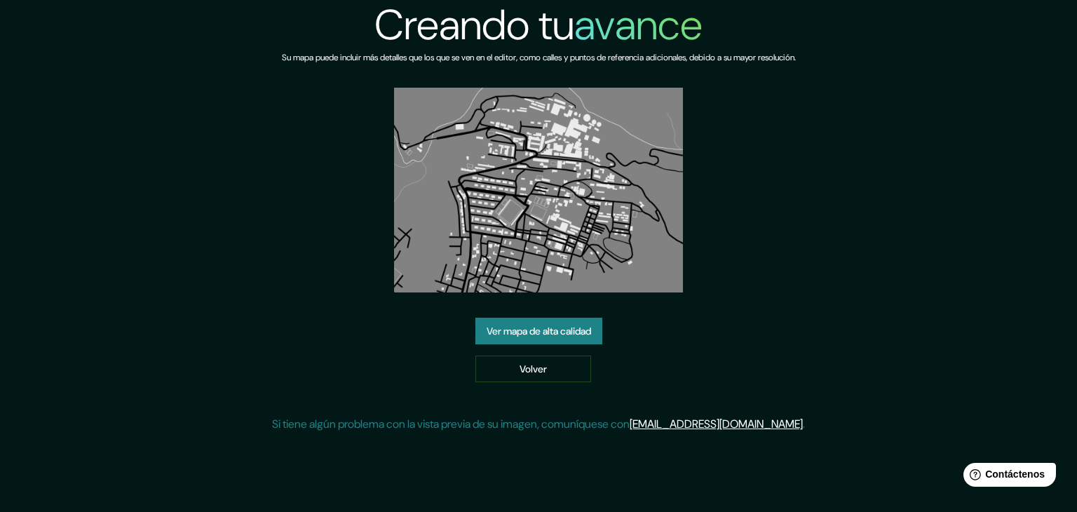
click at [548, 332] on font "Ver mapa de alta calidad" at bounding box center [539, 331] width 104 height 13
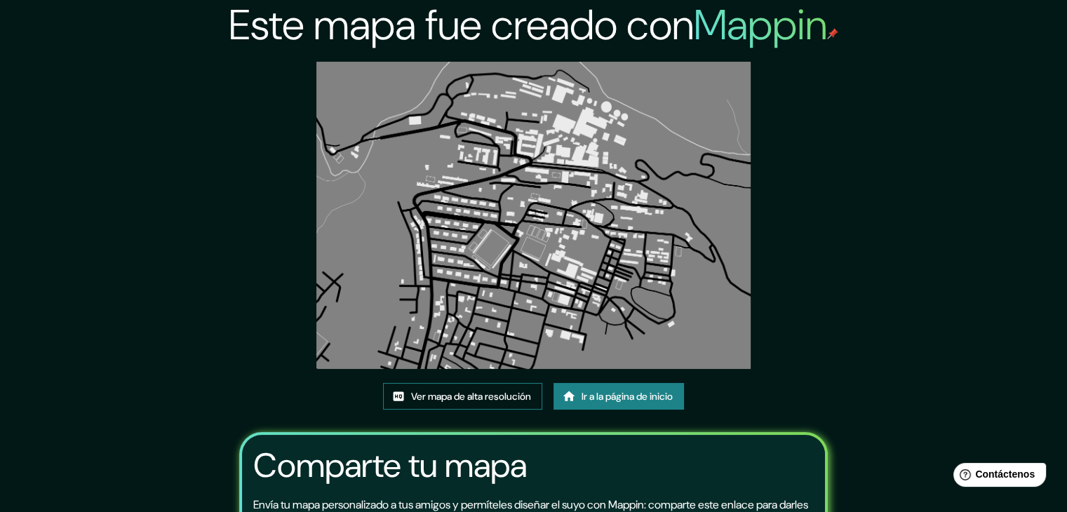
click at [499, 404] on font "Ver mapa de alta resolución" at bounding box center [471, 396] width 120 height 18
